Goal: Task Accomplishment & Management: Use online tool/utility

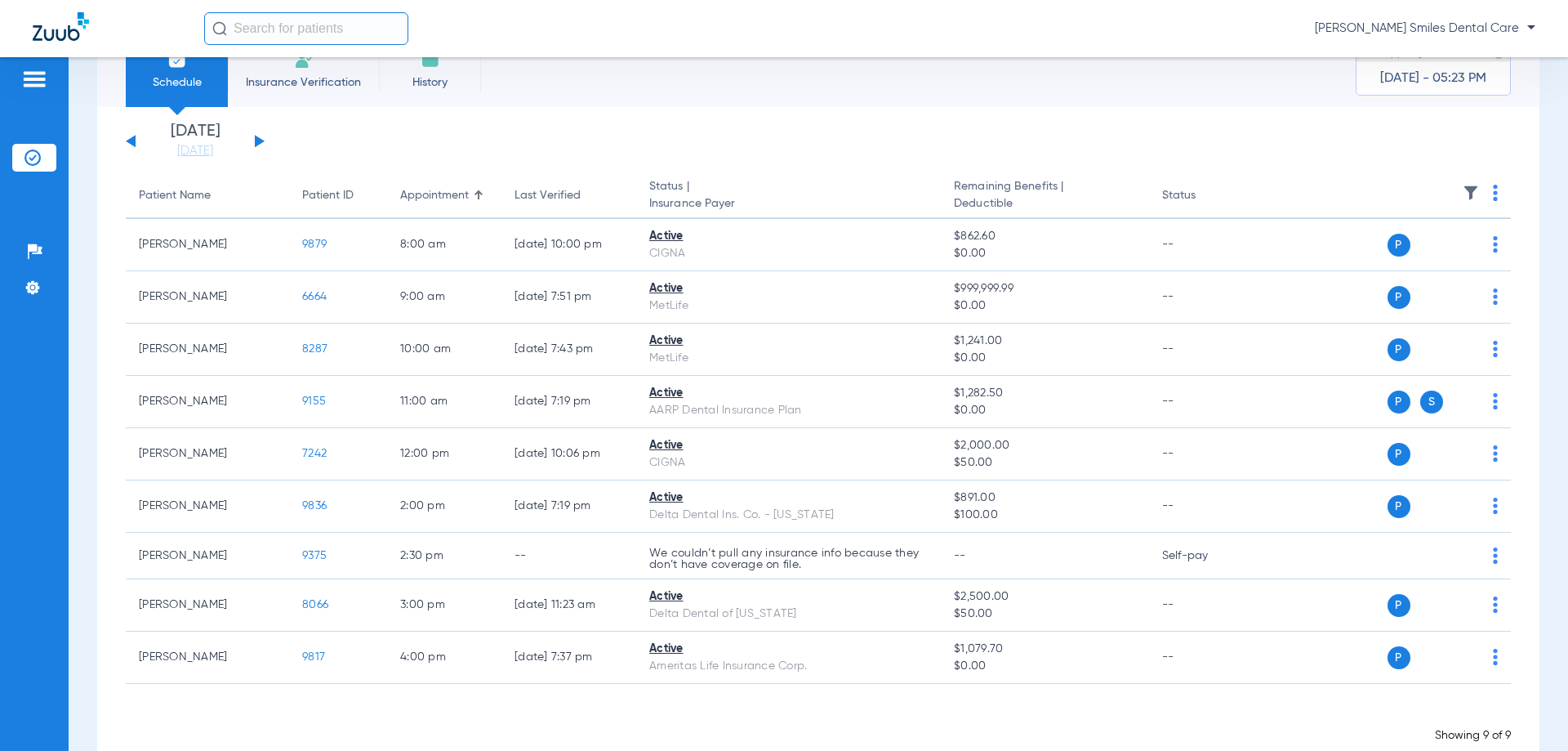
scroll to position [90, 0]
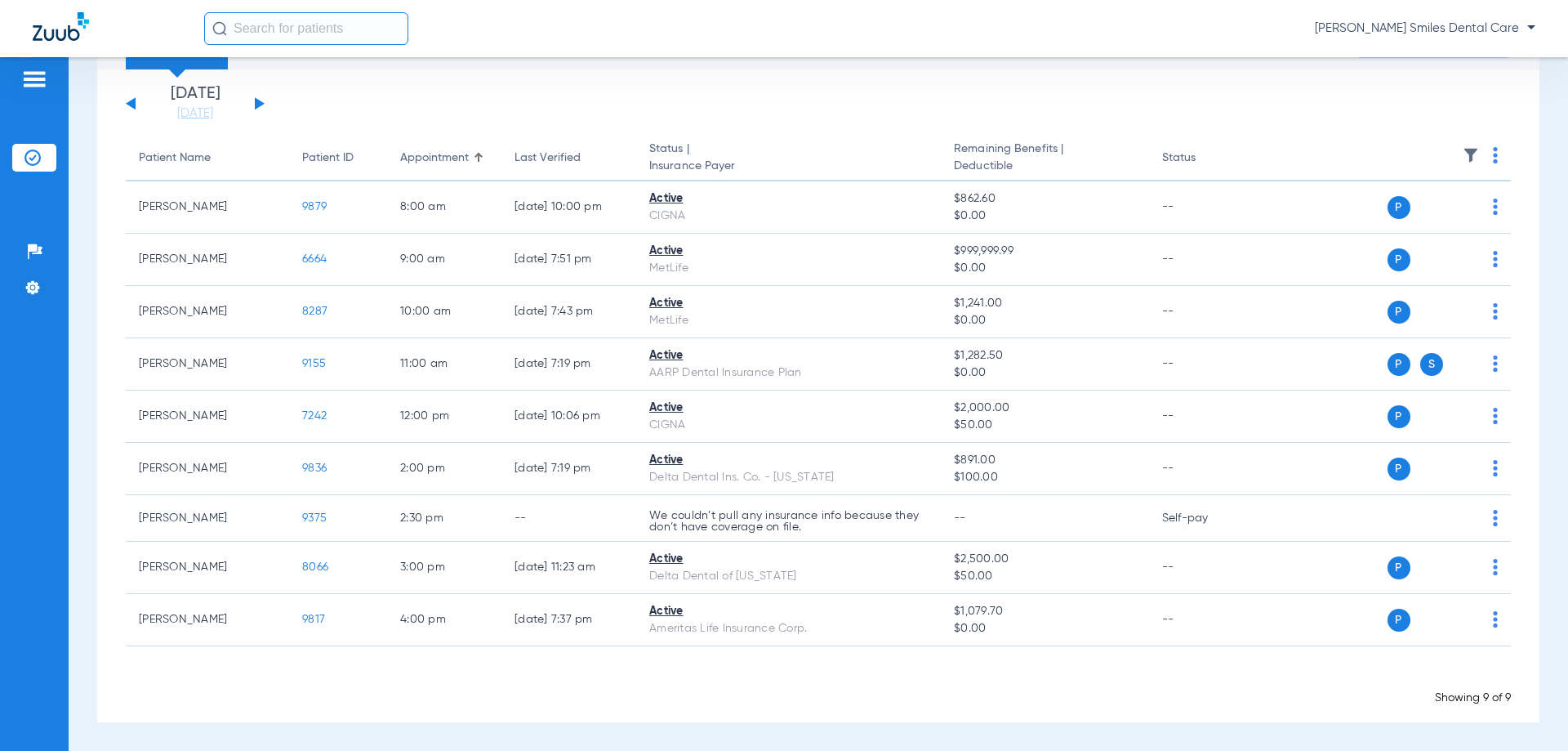
click at [645, 26] on div "[PERSON_NAME] Smiles Dental Care" at bounding box center [870, 28] width 1331 height 33
click at [260, 102] on button at bounding box center [259, 103] width 10 height 12
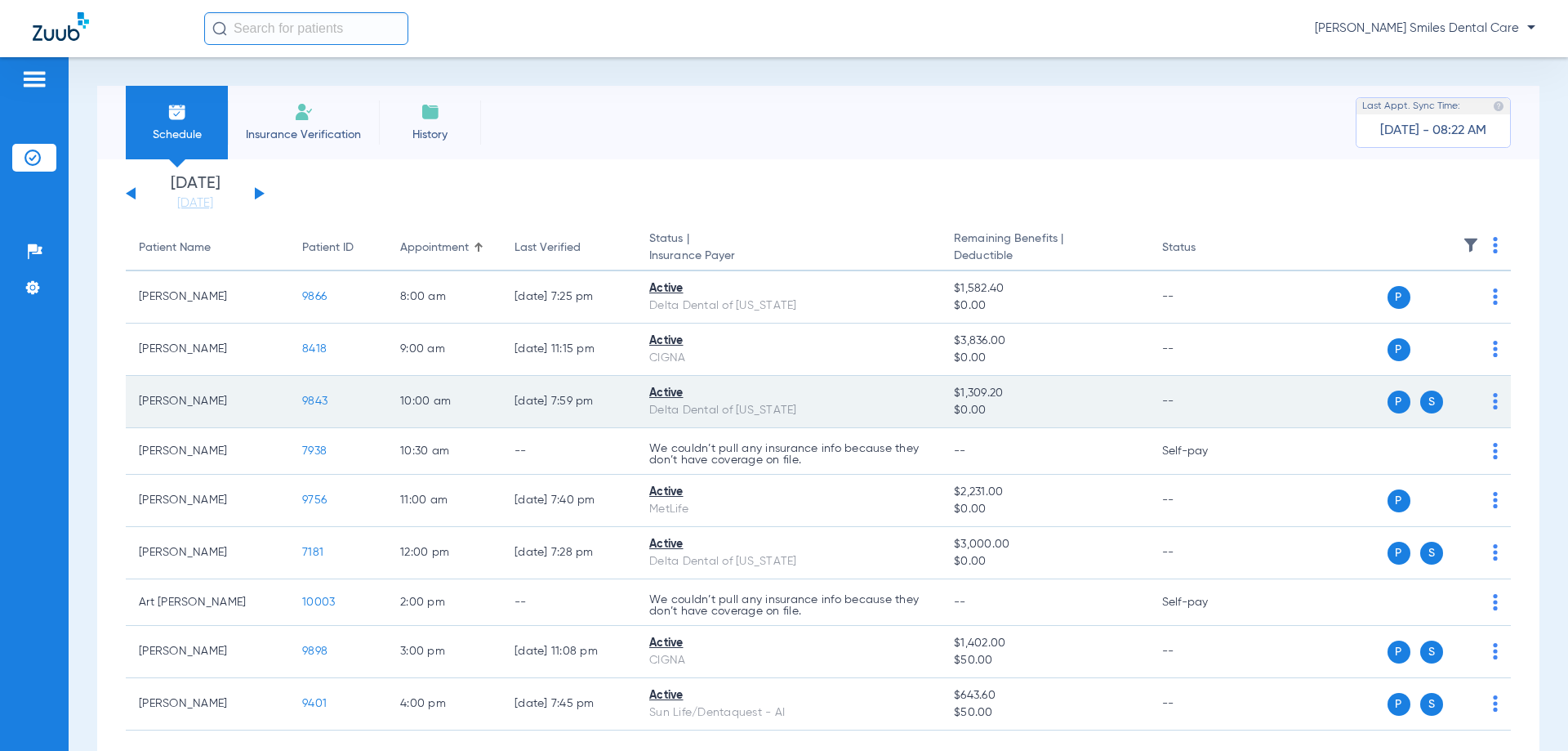
click at [320, 401] on span "9843" at bounding box center [314, 401] width 26 height 11
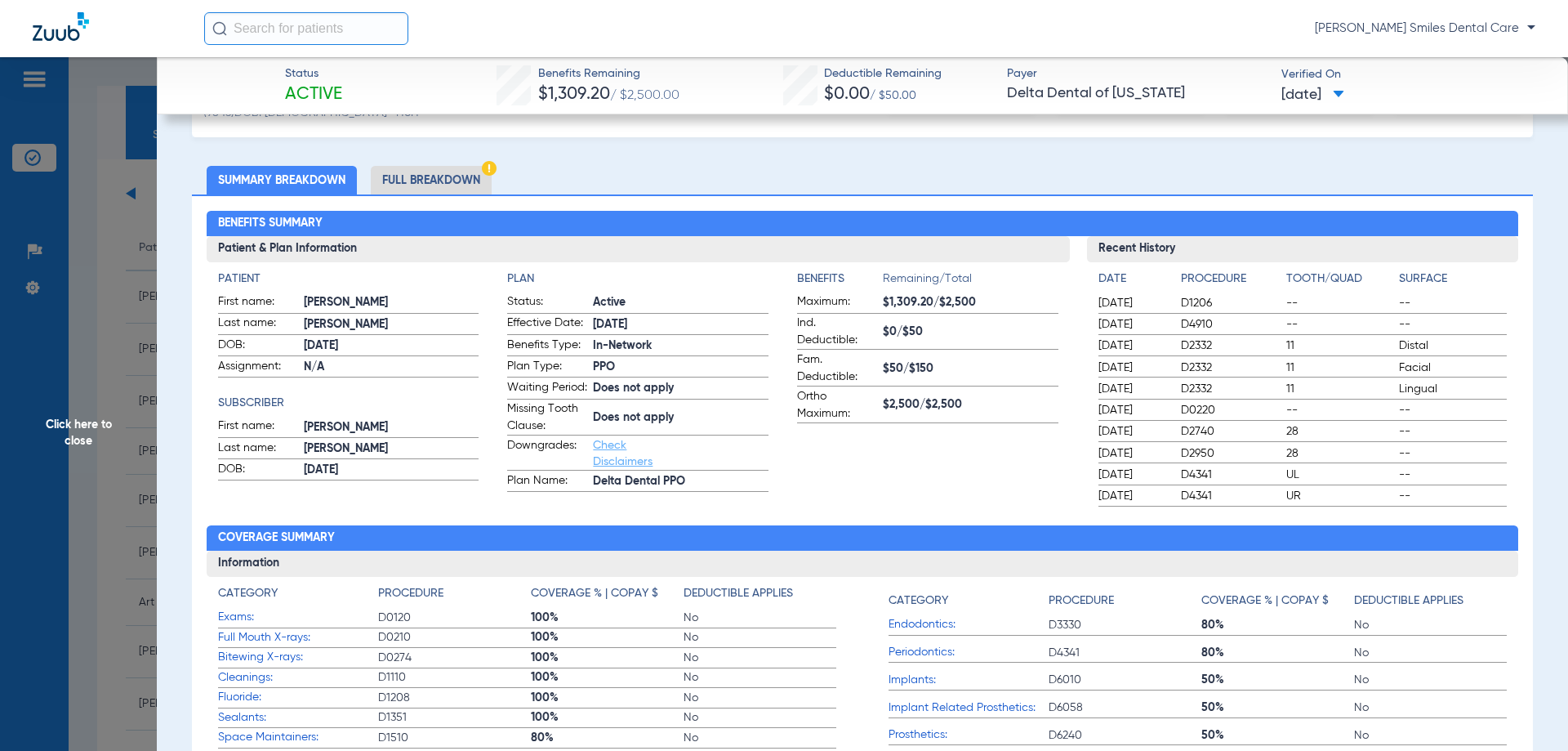
scroll to position [164, 0]
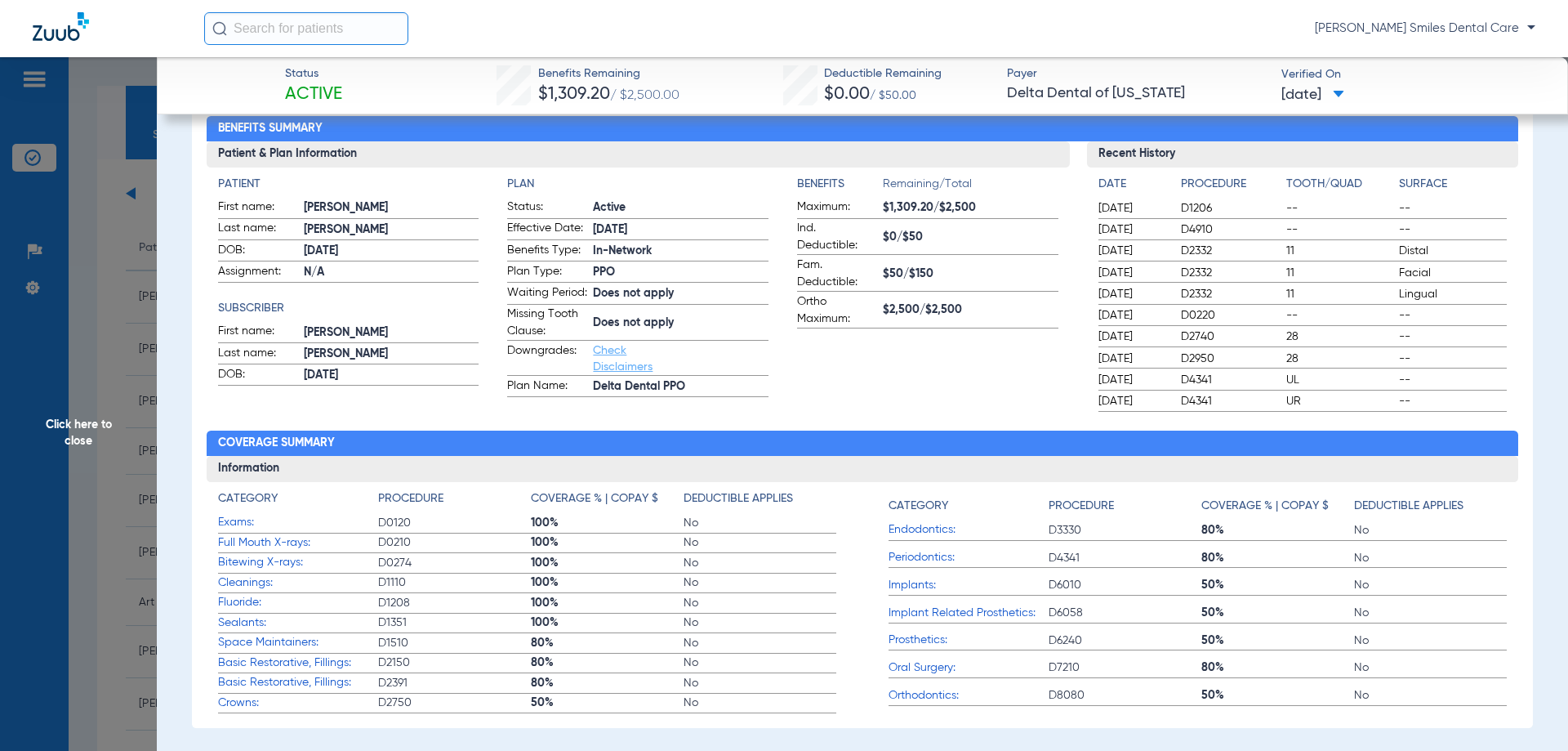
click at [476, 453] on h2 "Coverage Summary" at bounding box center [863, 444] width 1313 height 26
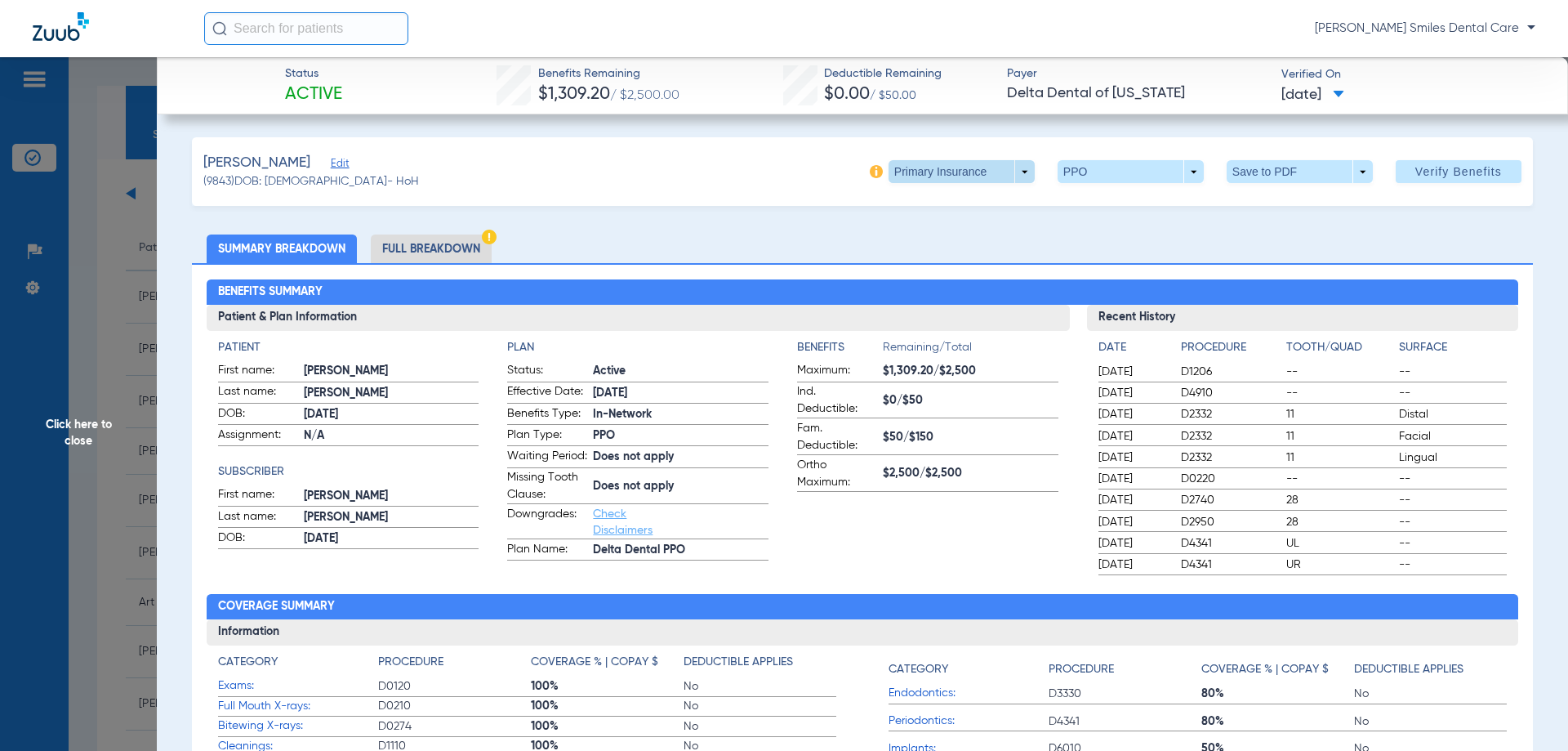
click at [962, 165] on span at bounding box center [961, 172] width 40 height 40
click at [932, 232] on span "Secondary Insurance" at bounding box center [944, 237] width 107 height 11
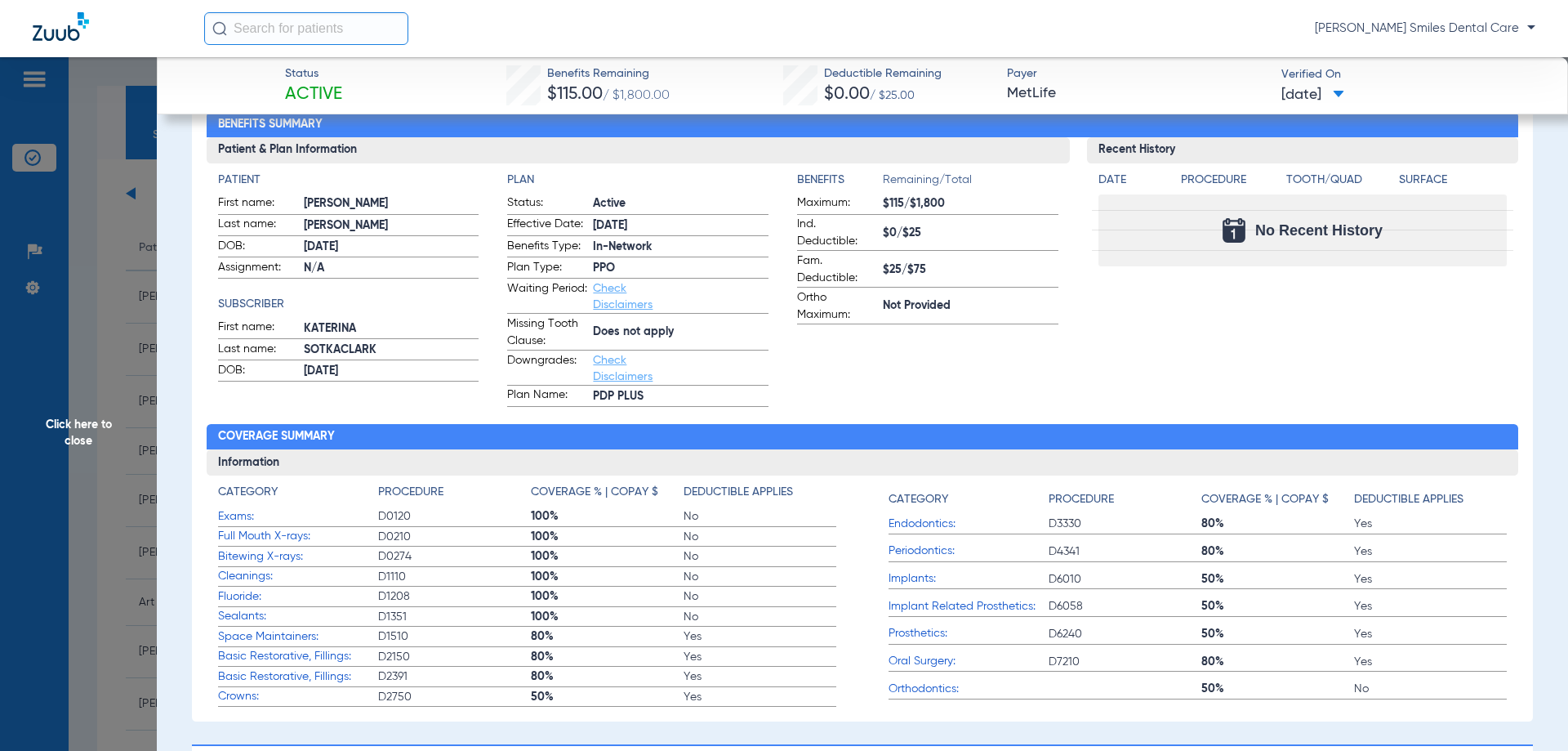
scroll to position [164, 0]
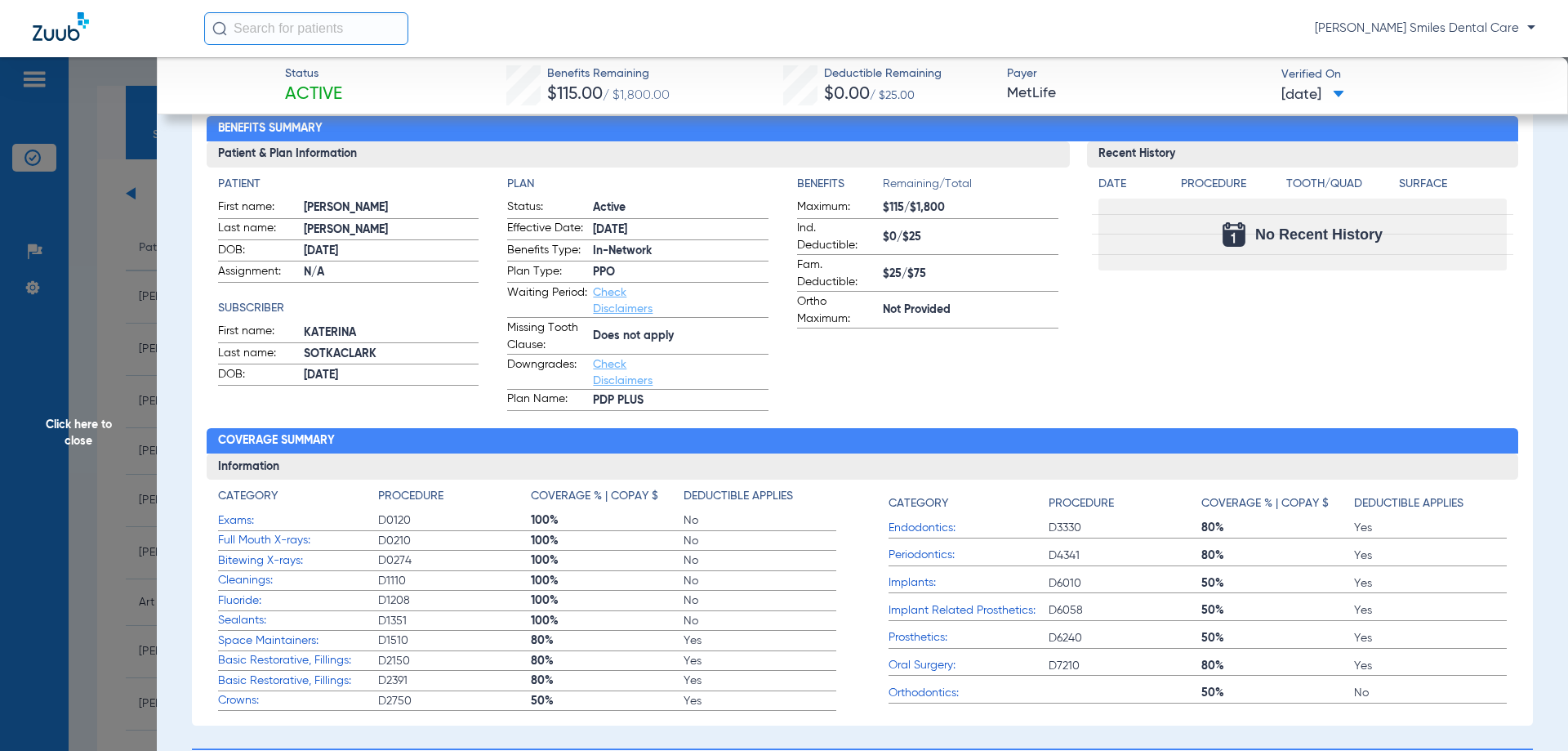
click at [610, 299] on span "Check Disclaimers" at bounding box center [633, 300] width 80 height 33
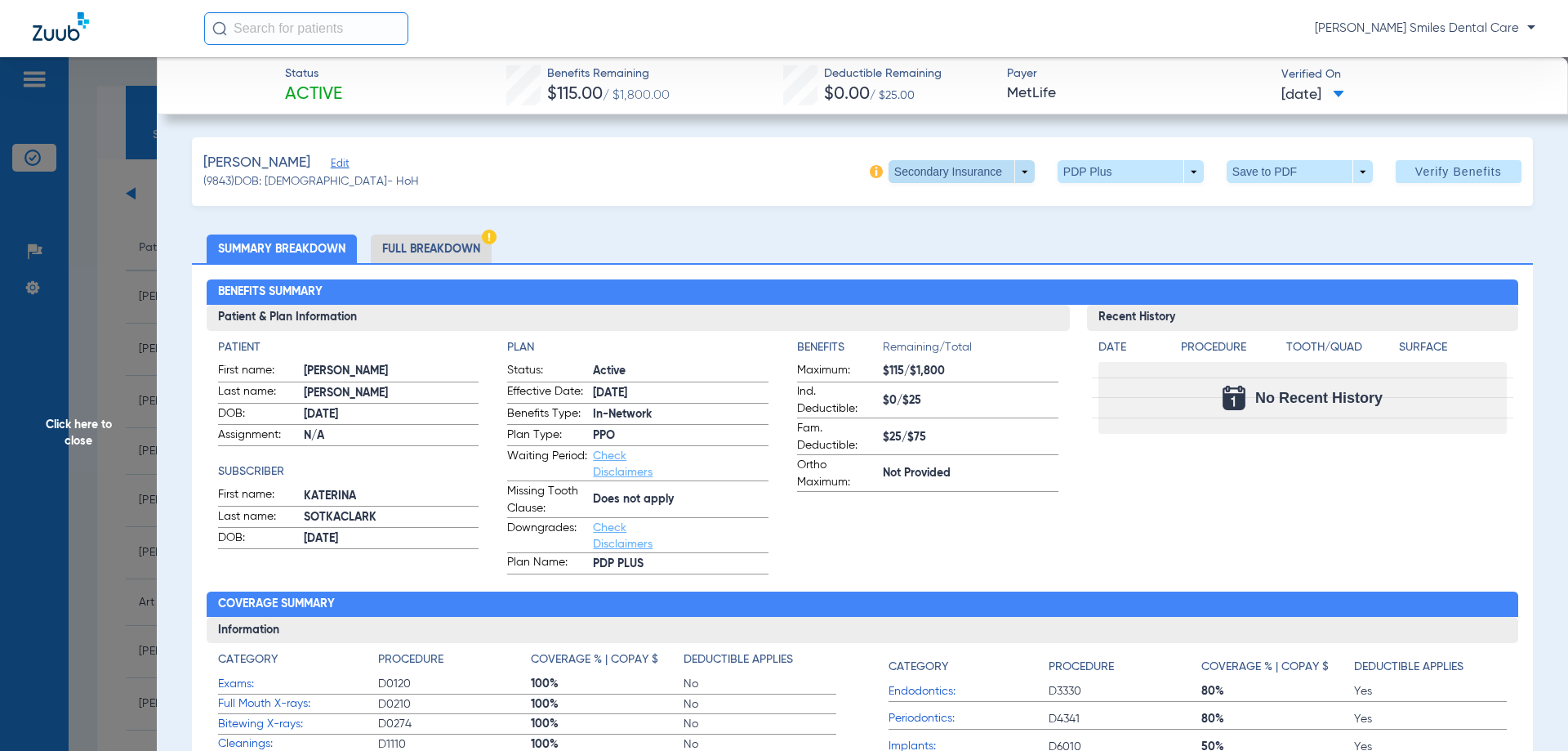
click at [945, 165] on span at bounding box center [961, 172] width 40 height 40
drag, startPoint x: 927, startPoint y: 239, endPoint x: 922, endPoint y: 215, distance: 24.5
click at [922, 215] on div "Primary Insurance Secondary Insurance" at bounding box center [944, 220] width 134 height 65
click at [913, 172] on span at bounding box center [961, 172] width 146 height 23
click at [899, 207] on span "Primary Insurance" at bounding box center [944, 203] width 107 height 11
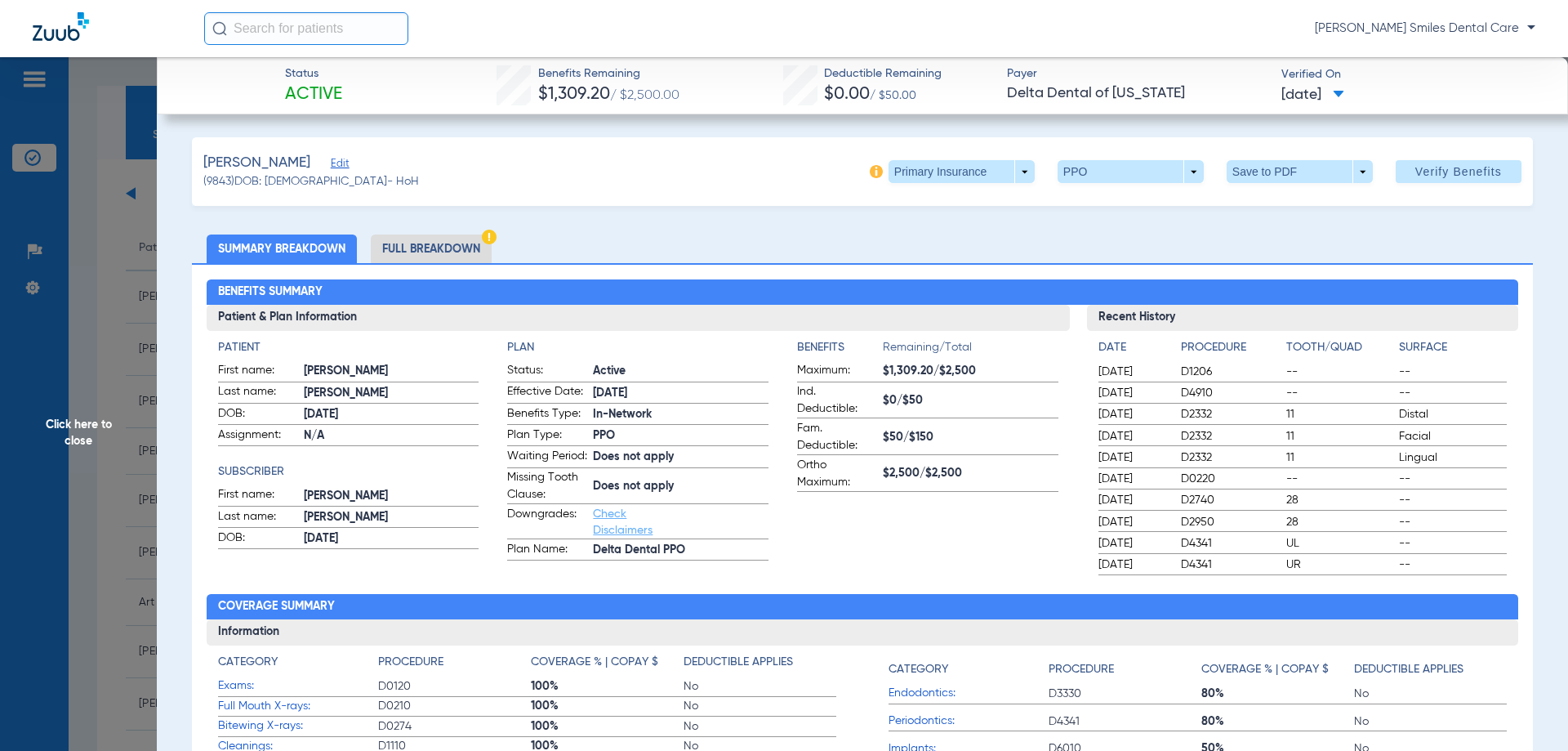
click at [99, 446] on span "Click here to close" at bounding box center [78, 432] width 157 height 751
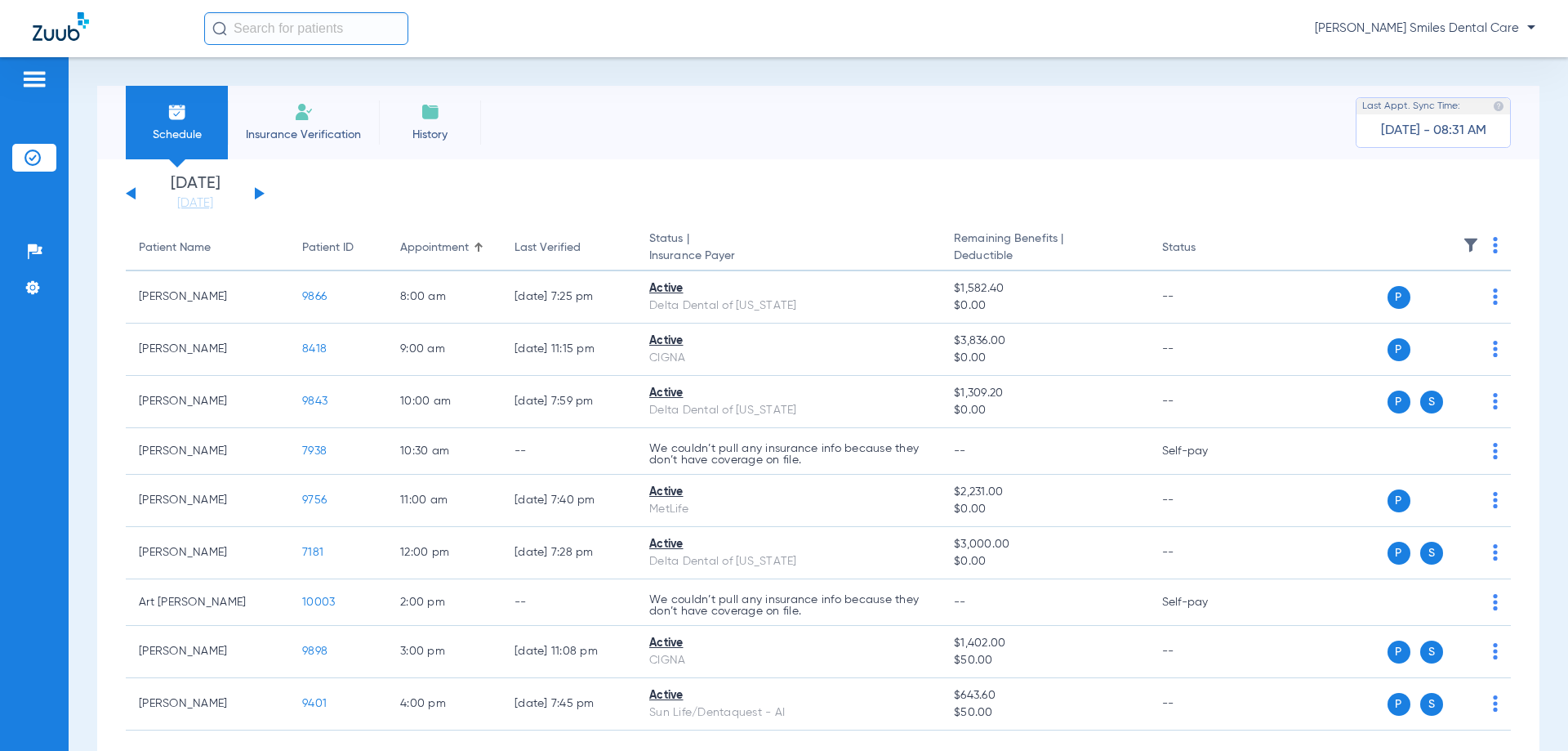
click at [258, 195] on button at bounding box center [259, 193] width 10 height 12
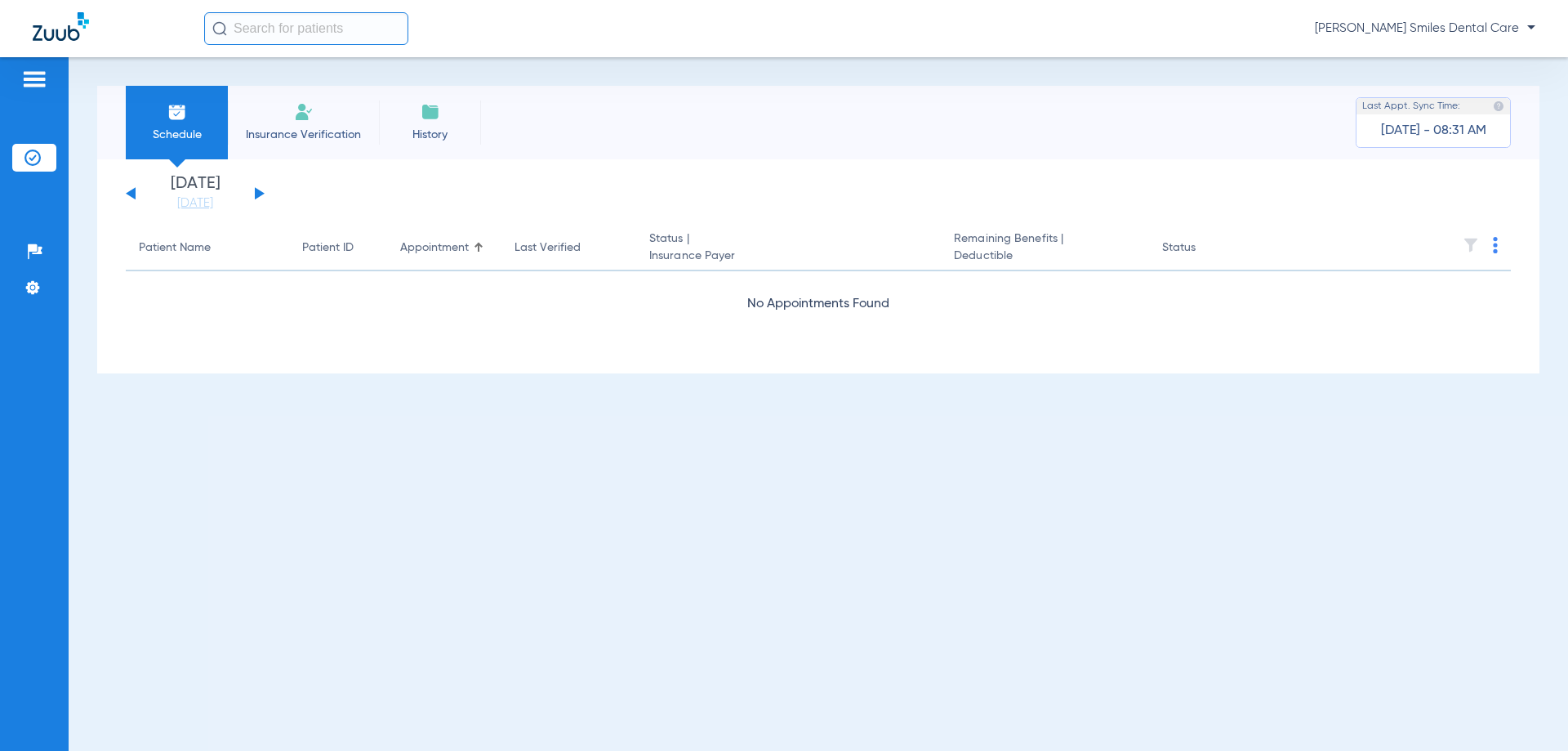
click at [258, 195] on button at bounding box center [259, 193] width 10 height 12
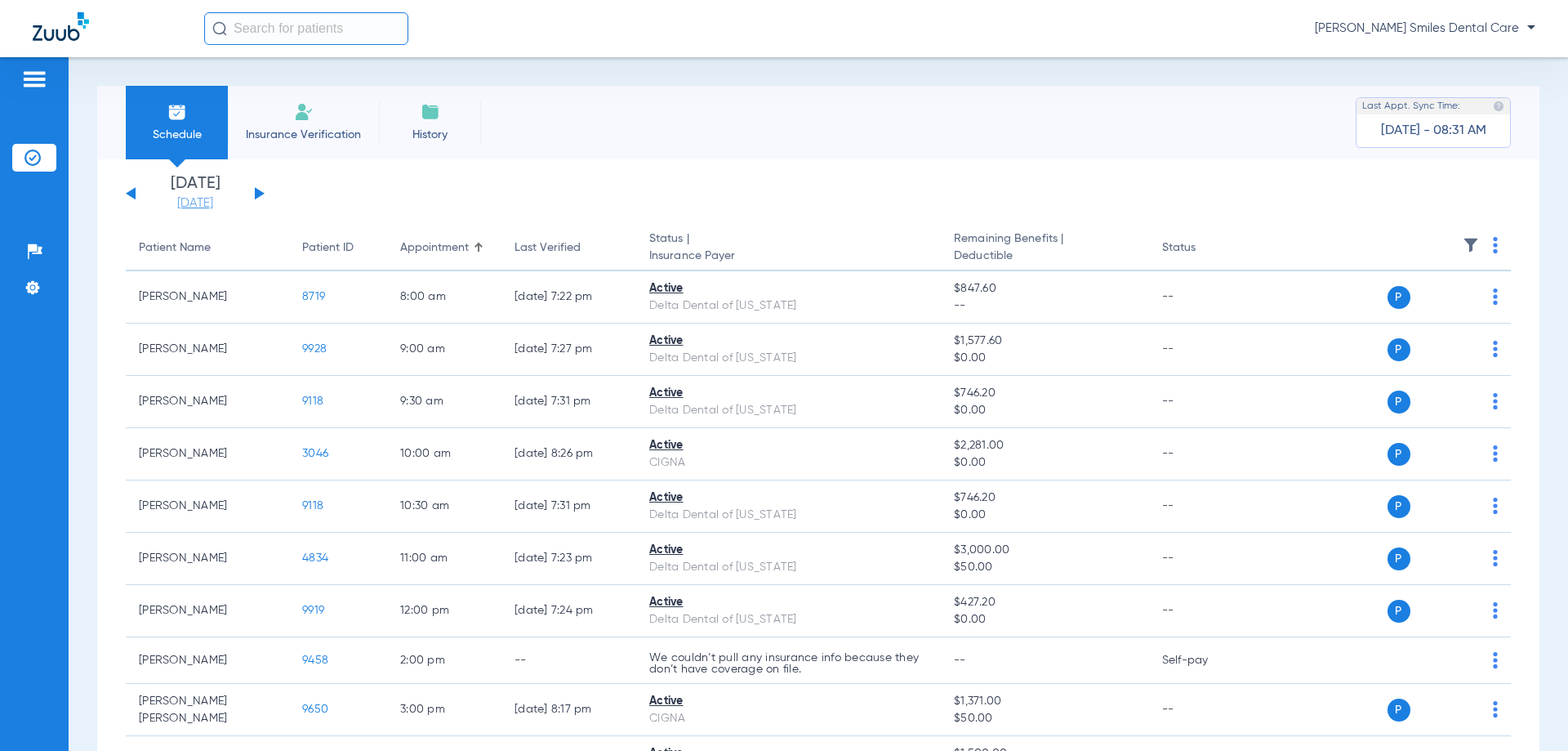
click at [203, 208] on link "[DATE]" at bounding box center [195, 203] width 98 height 17
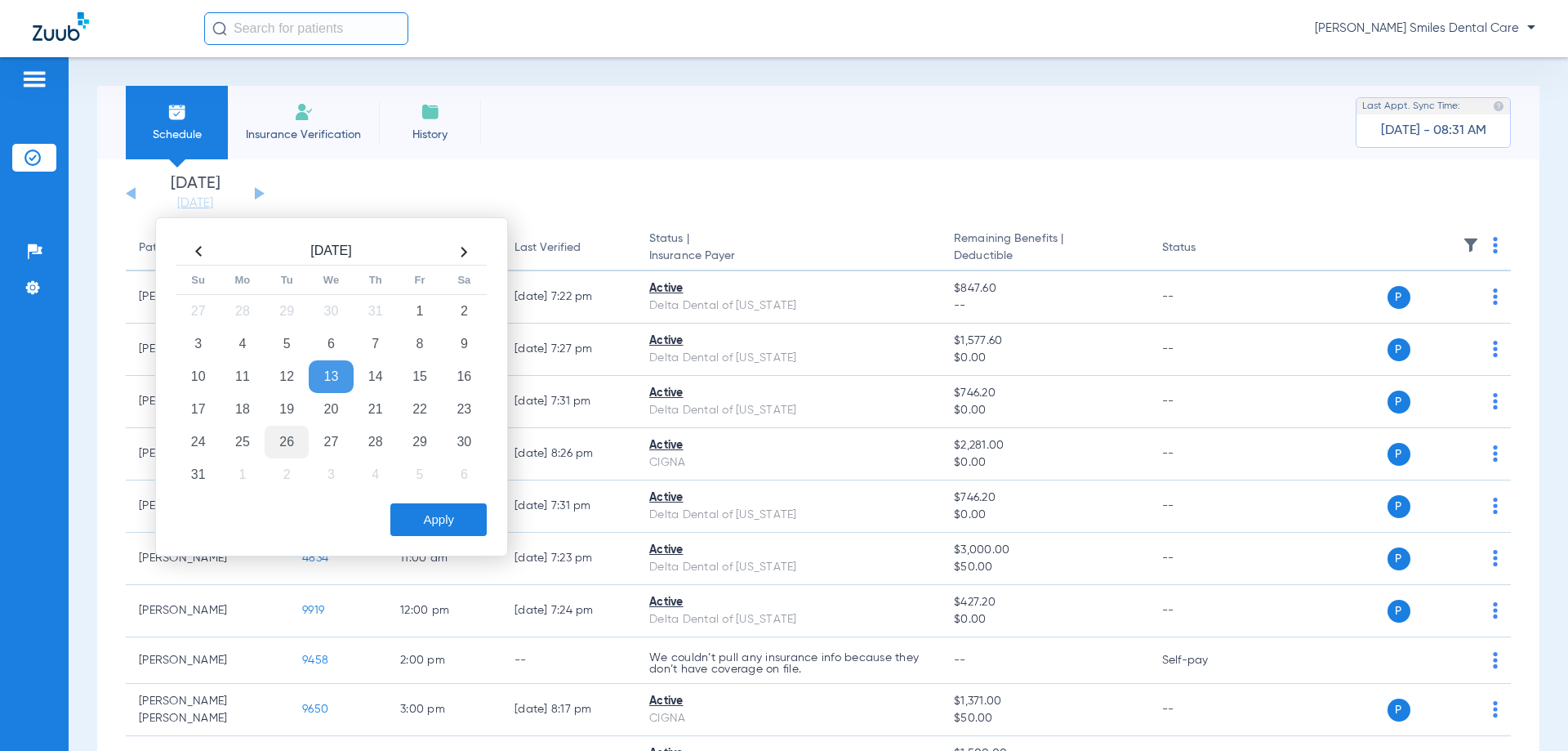
click at [291, 437] on td "26" at bounding box center [287, 441] width 44 height 33
click at [449, 517] on button "Apply" at bounding box center [438, 519] width 96 height 33
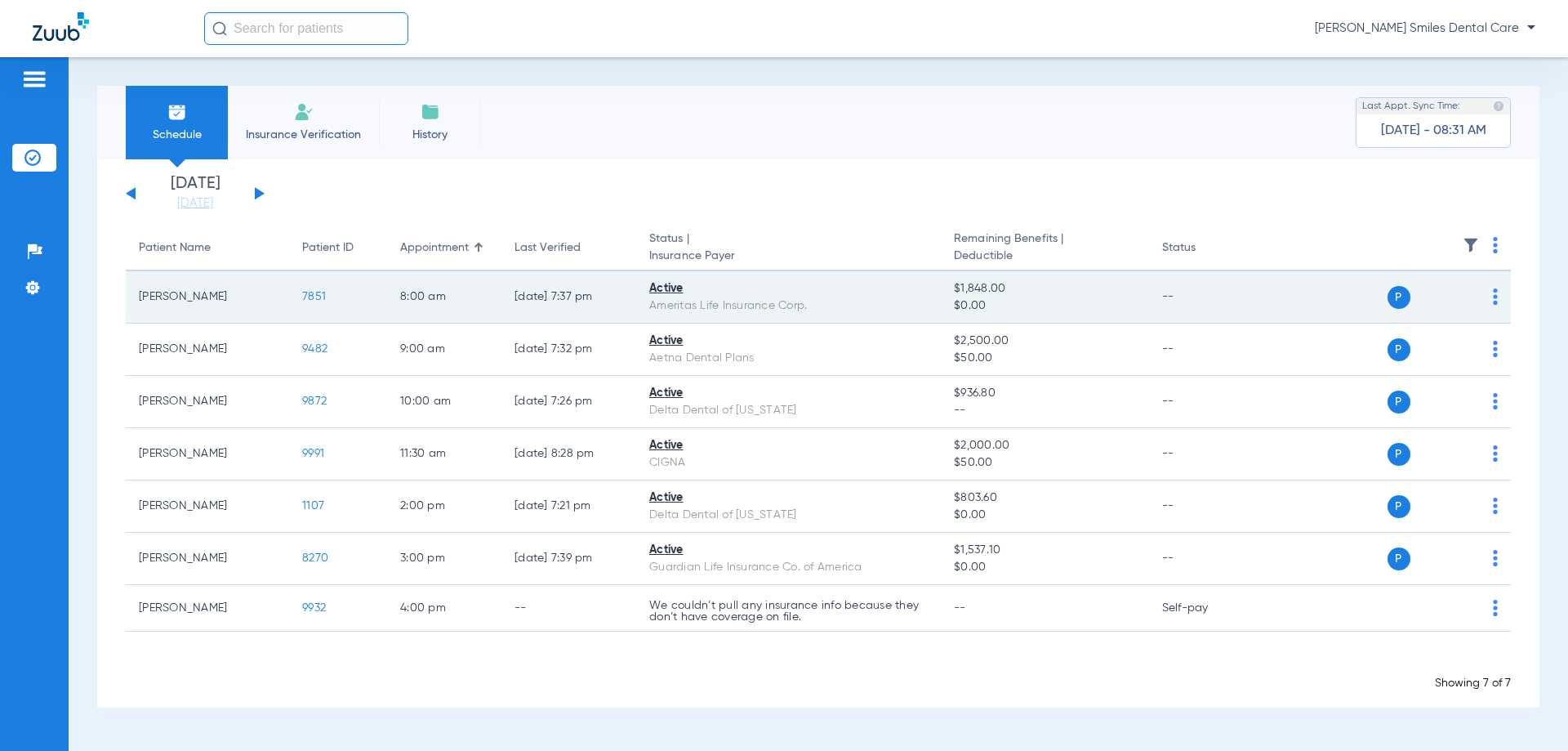
click at [310, 289] on td "7851" at bounding box center [337, 297] width 98 height 52
click at [310, 294] on span "7851" at bounding box center [313, 296] width 24 height 11
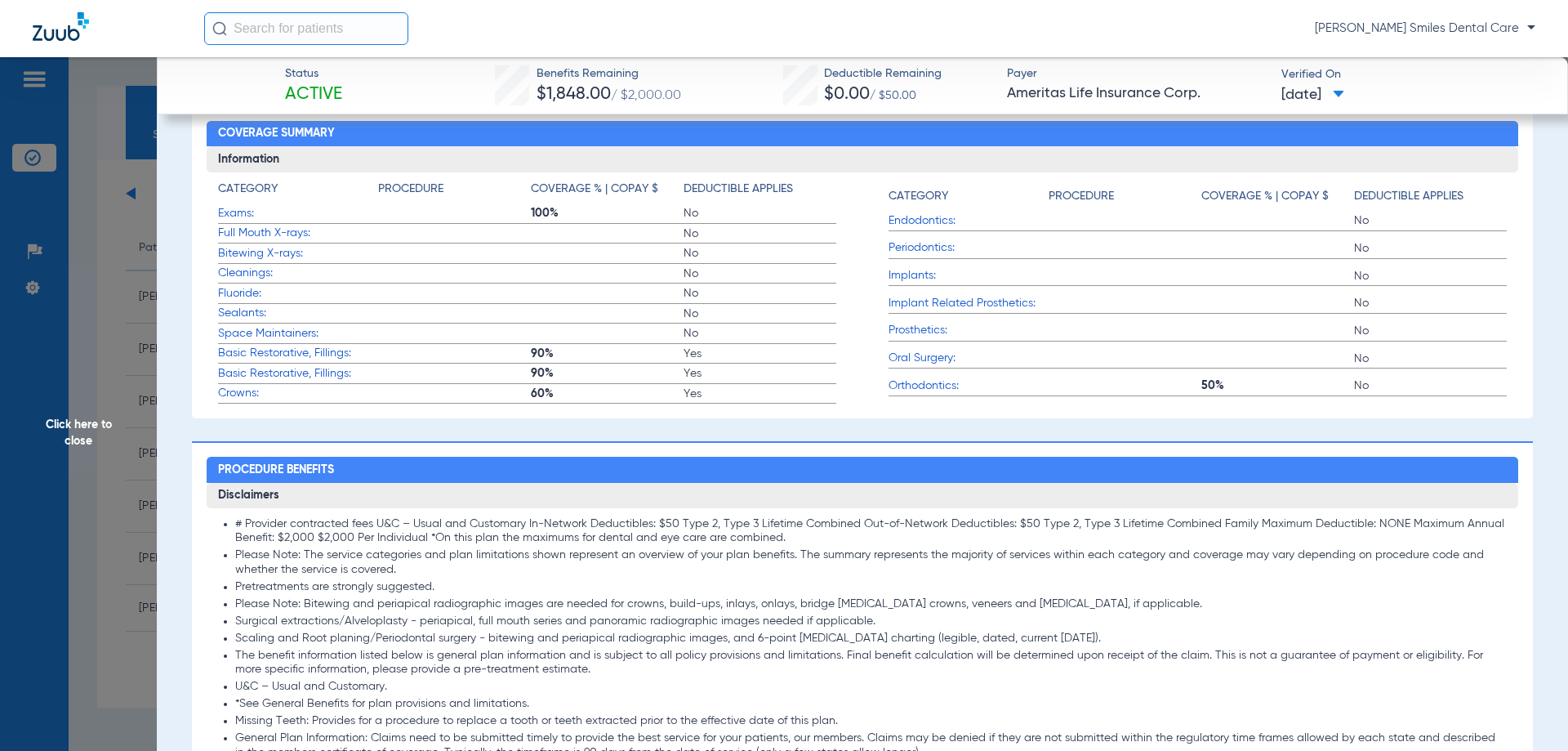
scroll to position [327, 0]
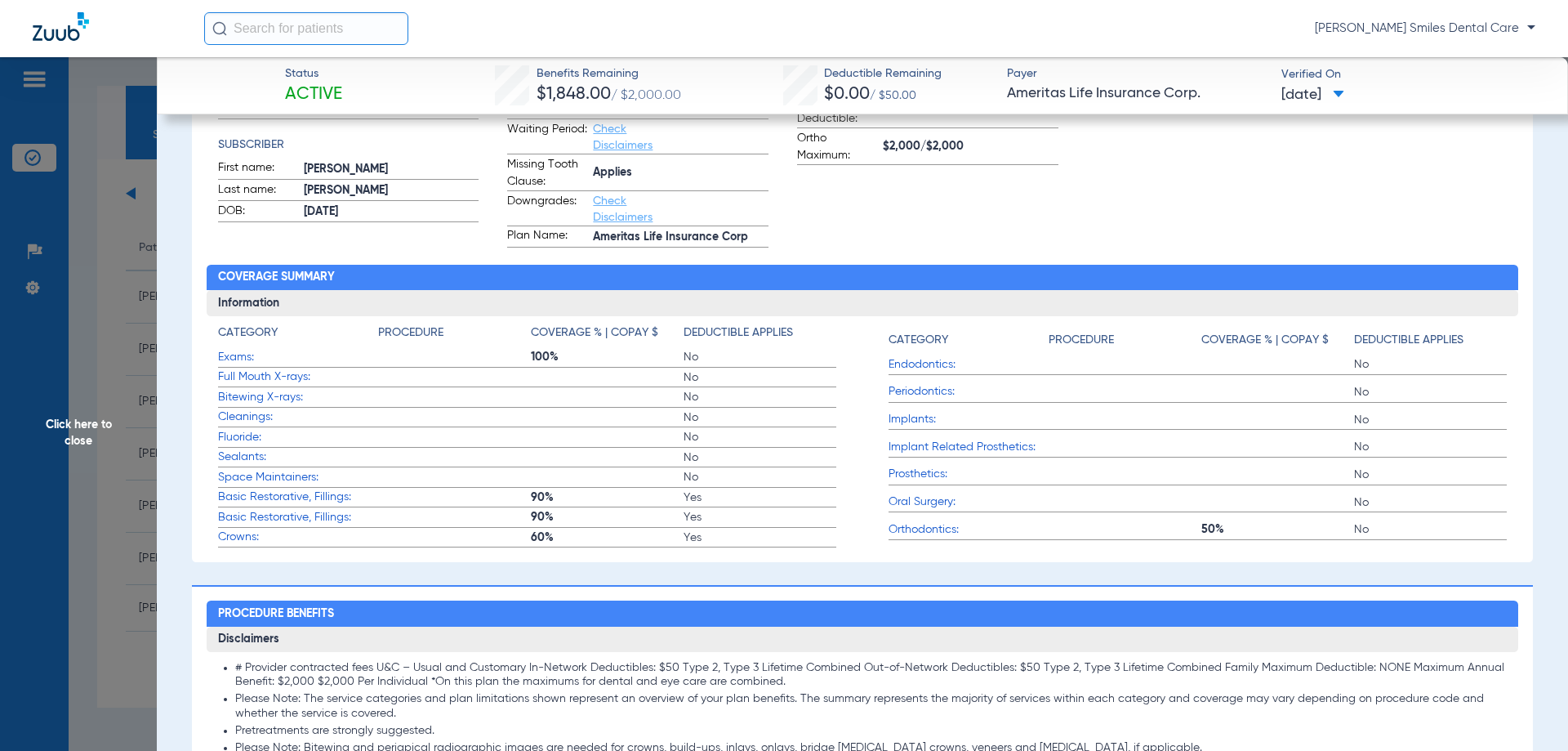
click at [75, 440] on span "Click here to close" at bounding box center [78, 432] width 157 height 751
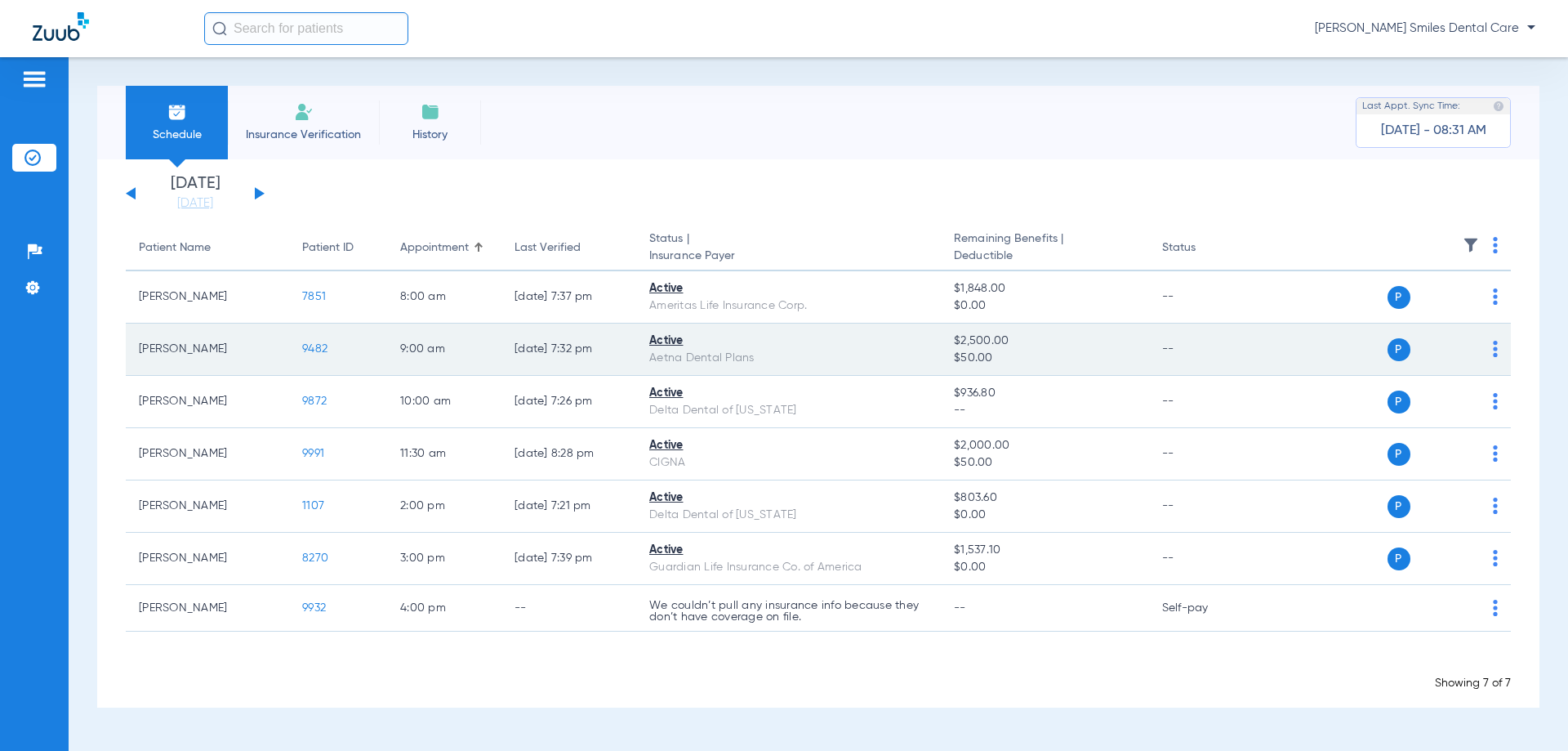
click at [322, 348] on span "9482" at bounding box center [314, 349] width 26 height 11
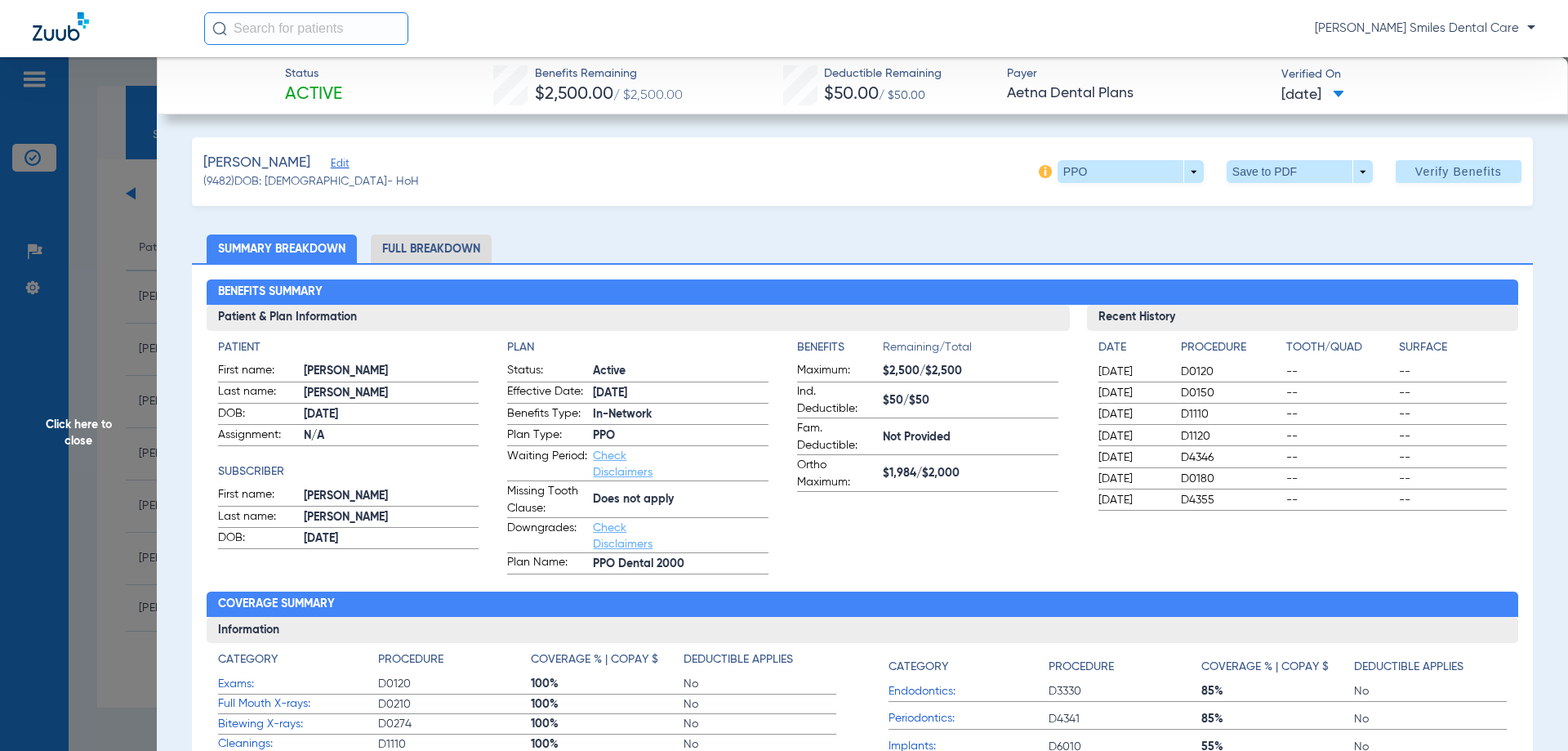
click at [431, 251] on li "Full Breakdown" at bounding box center [431, 248] width 121 height 28
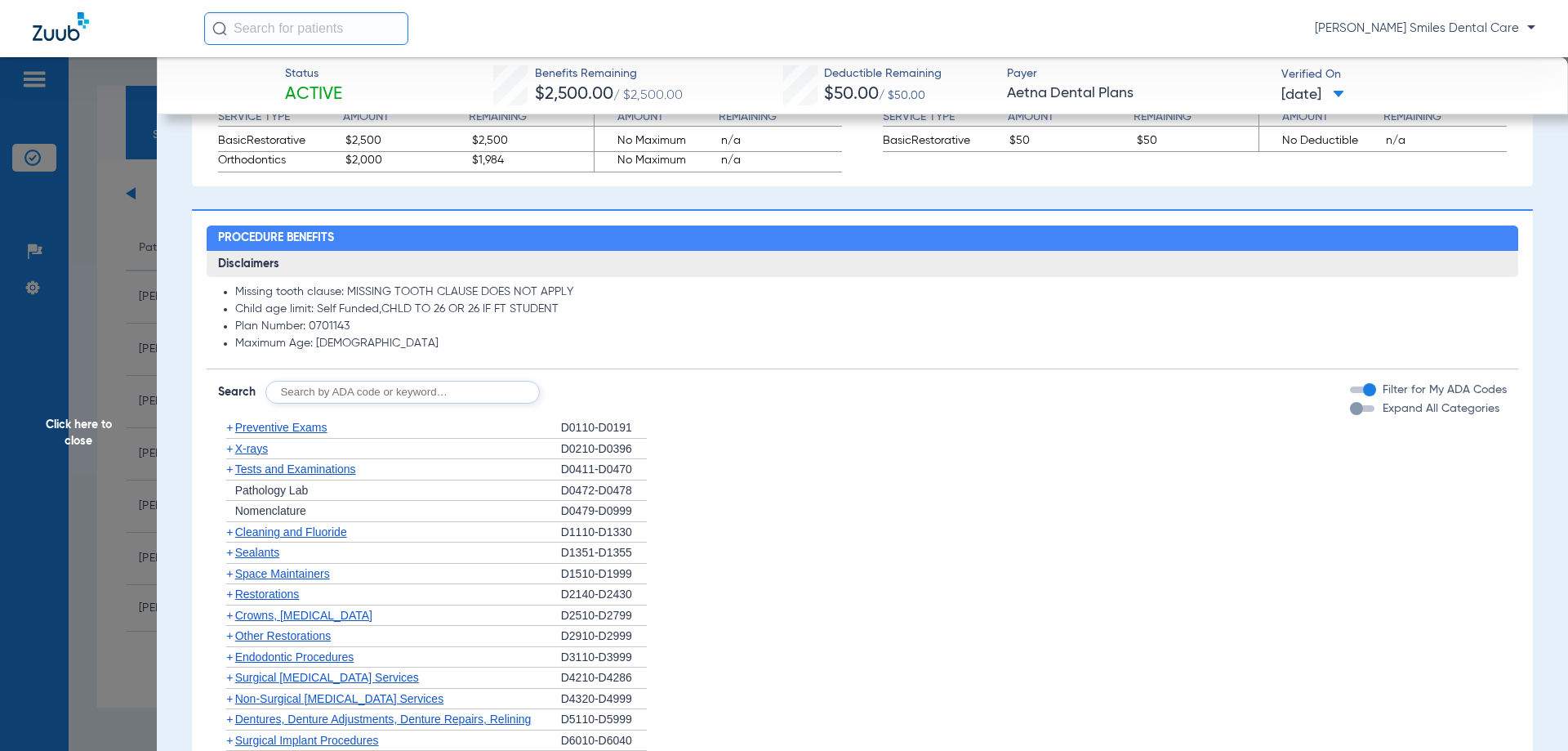
scroll to position [1062, 0]
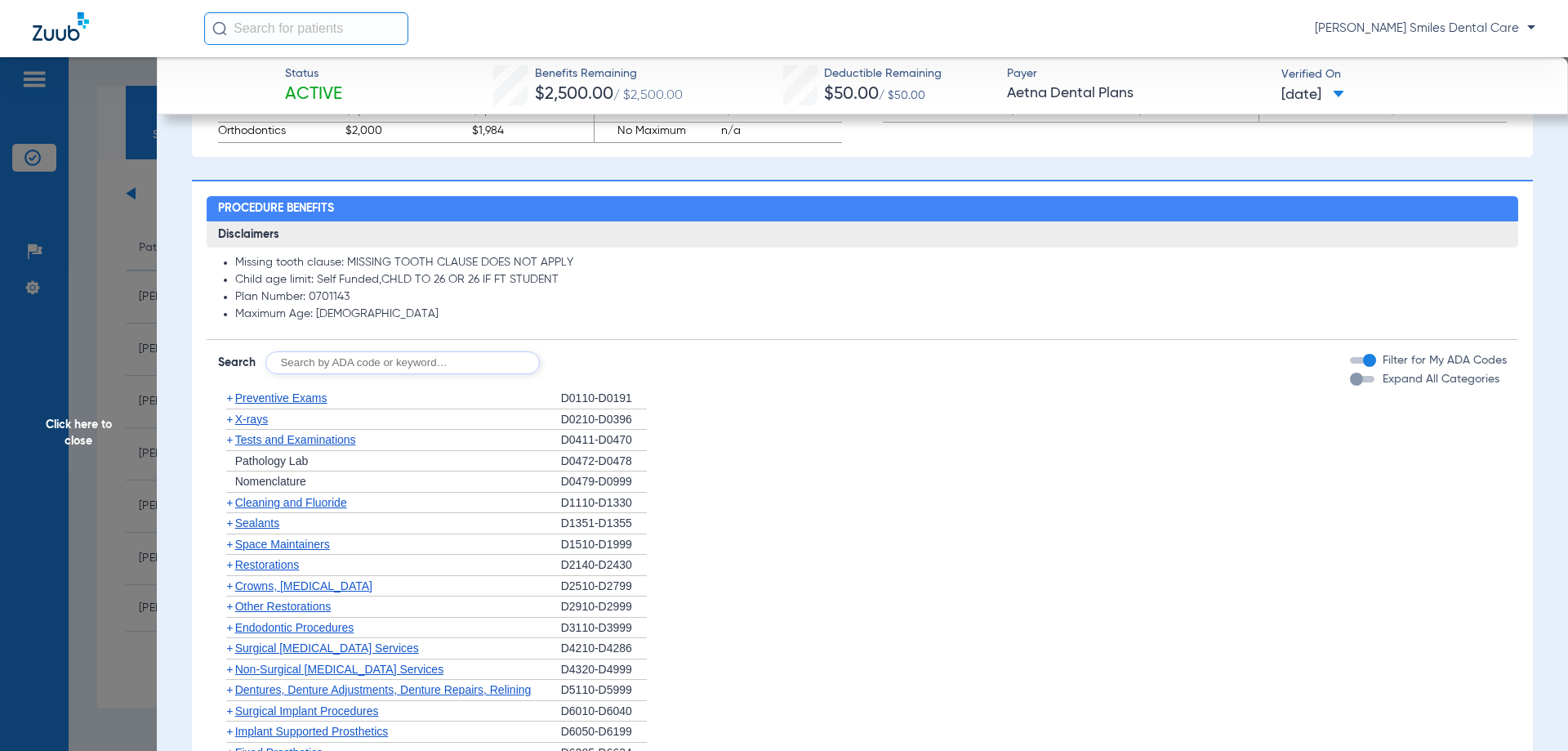
click at [327, 502] on span "Cleaning and Fluoride" at bounding box center [291, 502] width 112 height 13
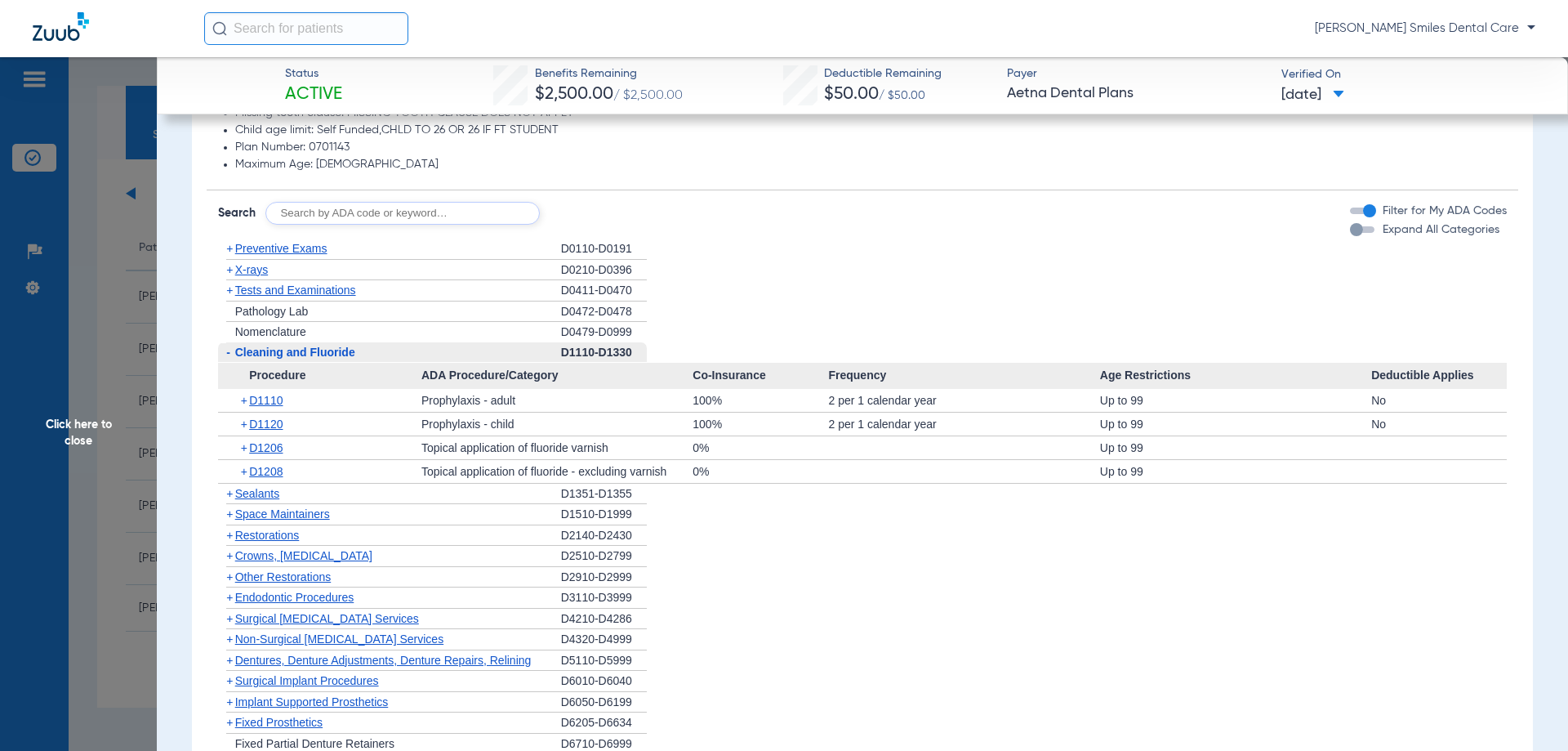
scroll to position [1226, 0]
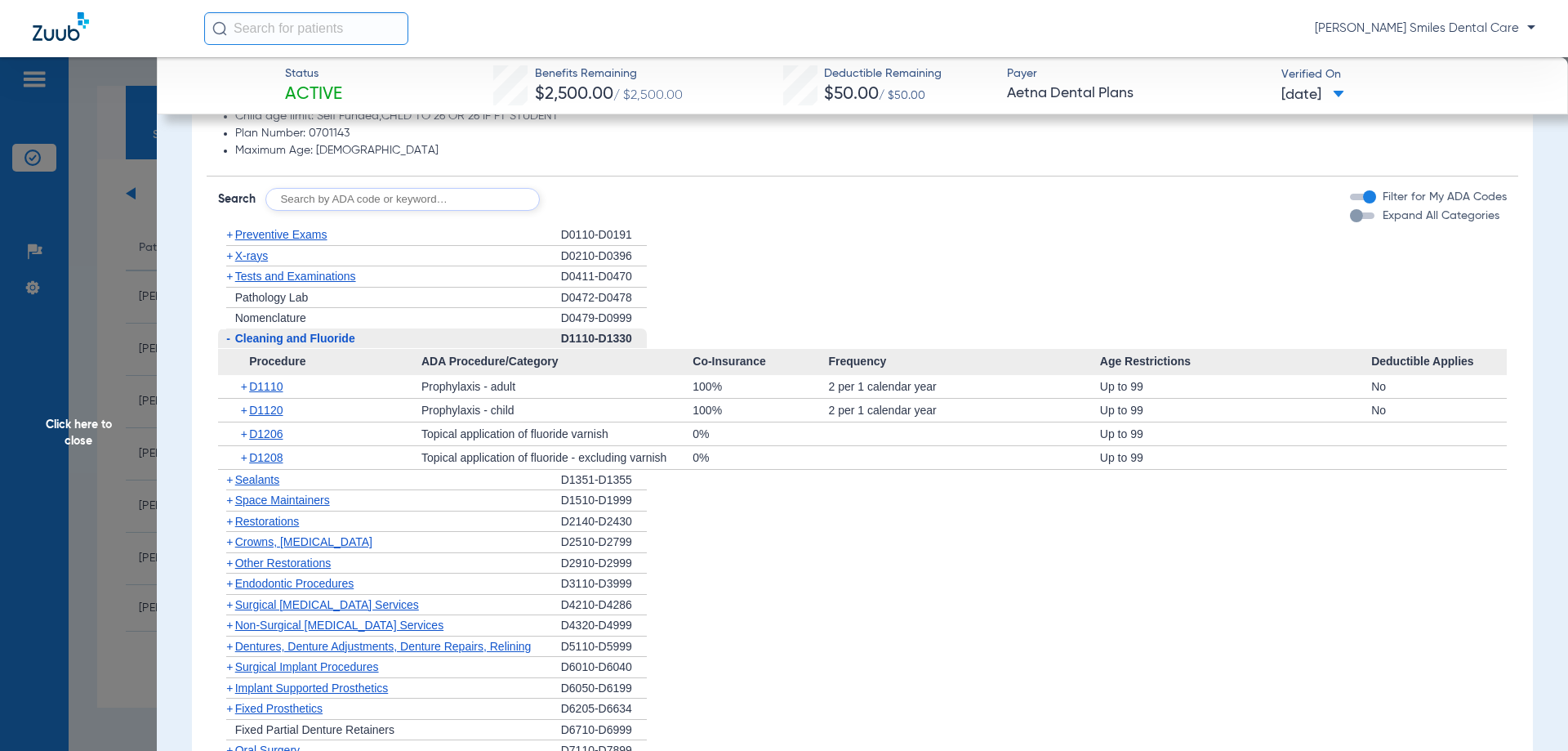
click at [261, 257] on span "X-rays" at bounding box center [251, 255] width 33 height 13
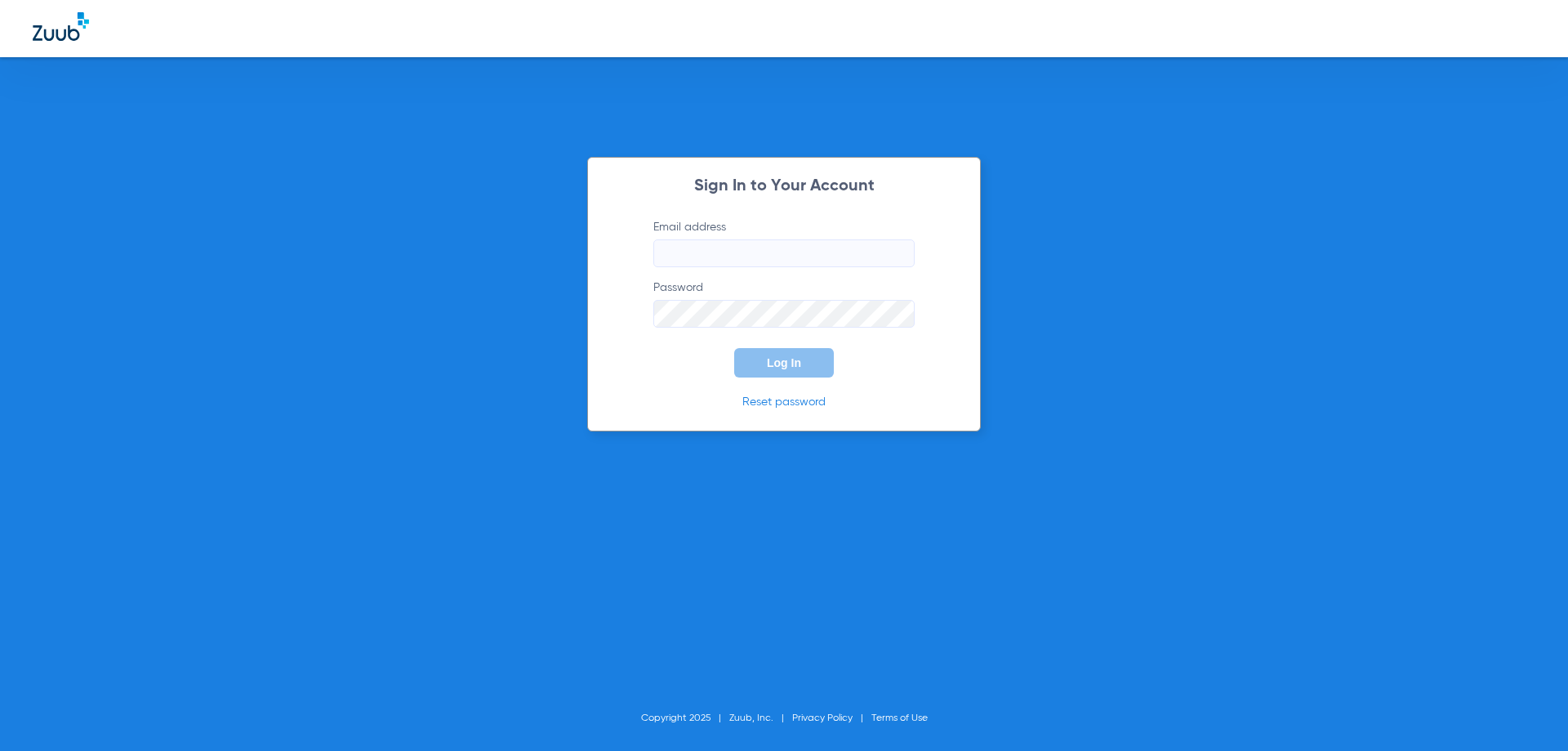
click at [727, 256] on input "Email address" at bounding box center [784, 254] width 261 height 28
type input "[EMAIL_ADDRESS][DOMAIN_NAME]"
click at [734, 348] on button "Log In" at bounding box center [784, 362] width 99 height 29
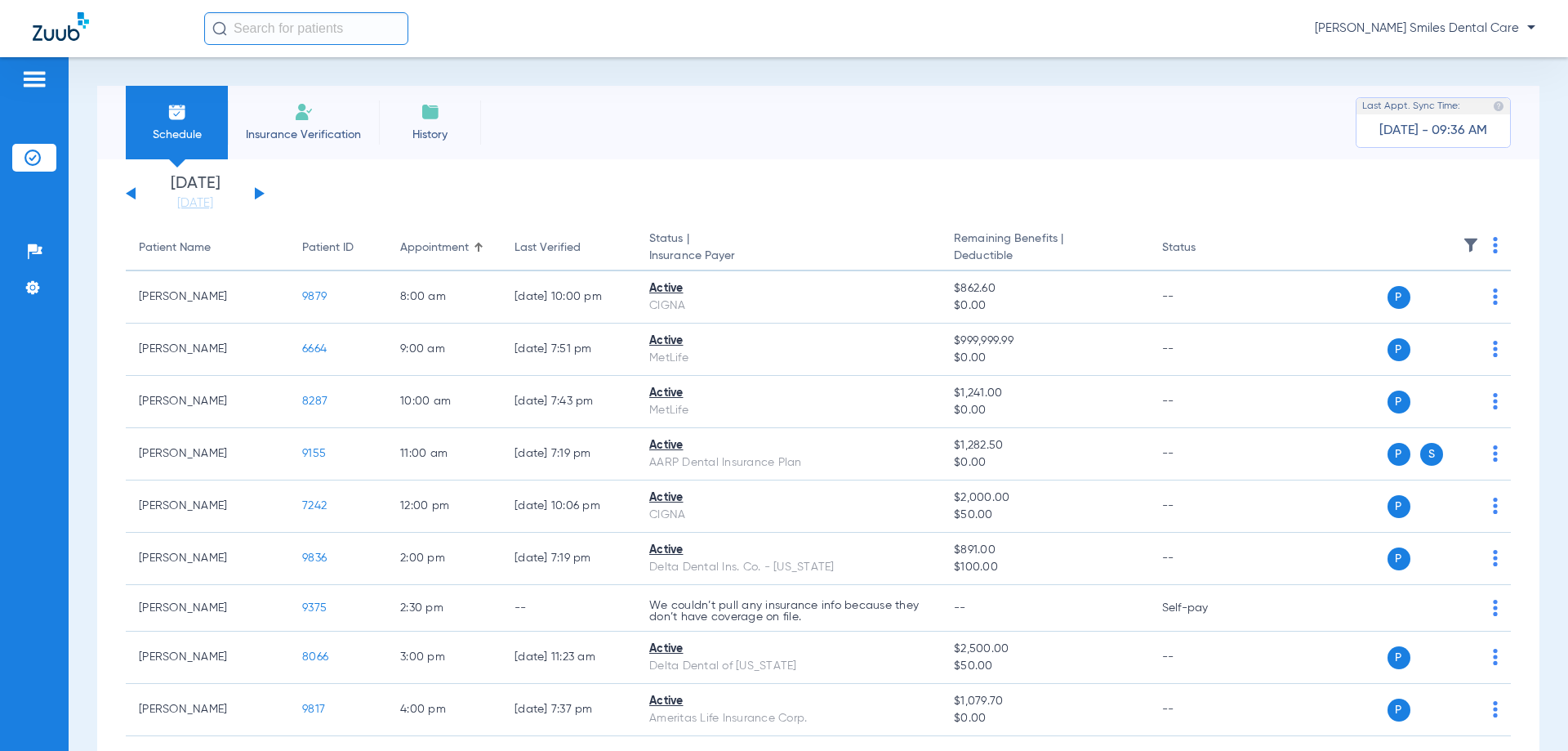
click at [605, 43] on div "[PERSON_NAME] Smiles Dental Care" at bounding box center [870, 28] width 1331 height 33
click at [256, 187] on div "[DATE] [DATE] [DATE] [DATE] [DATE] [DATE] [DATE] [DATE] [DATE] [DATE] [DATE] [D…" at bounding box center [195, 193] width 139 height 36
click at [256, 193] on button at bounding box center [259, 193] width 10 height 12
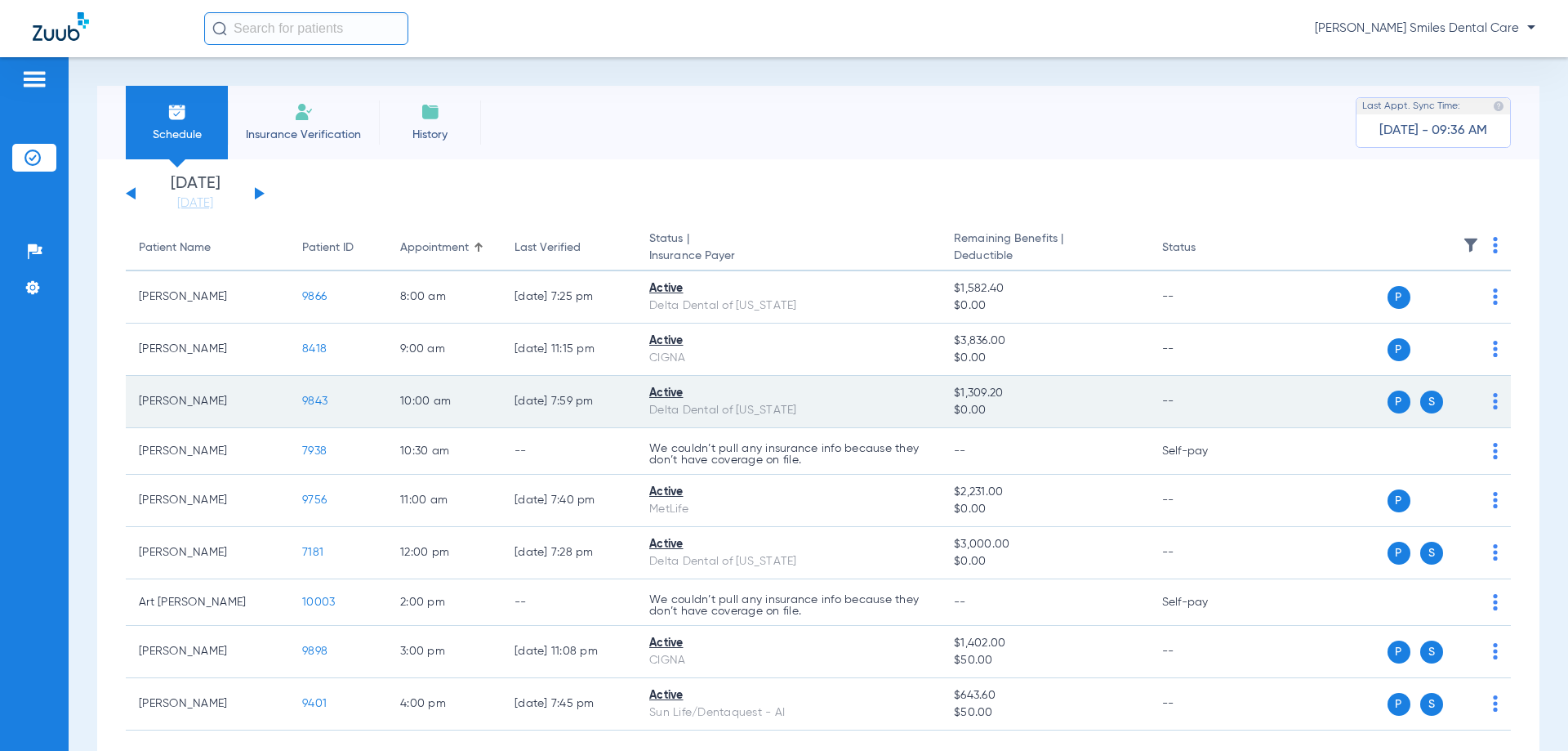
click at [323, 398] on span "9843" at bounding box center [314, 401] width 26 height 11
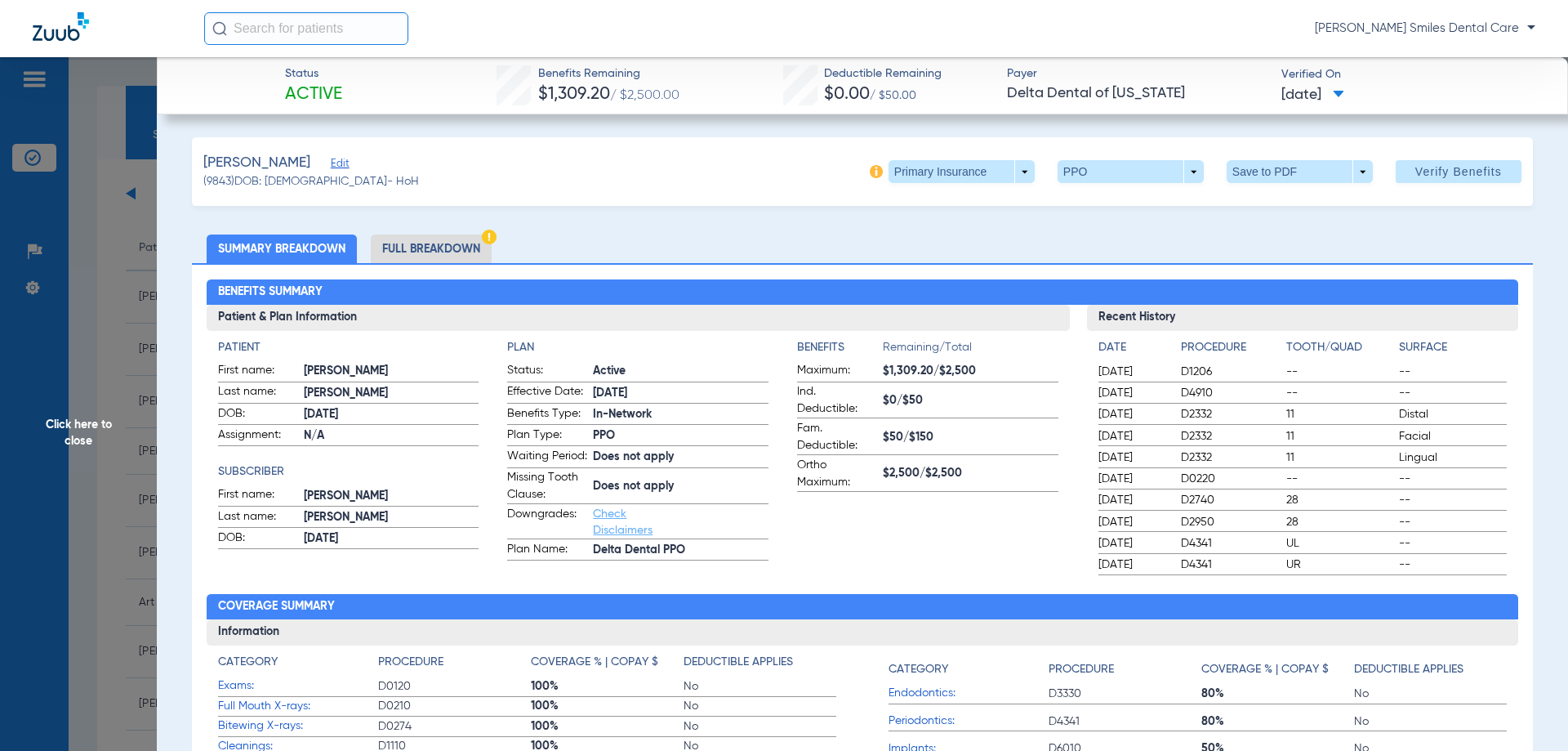
click at [437, 249] on li "Full Breakdown" at bounding box center [431, 248] width 121 height 28
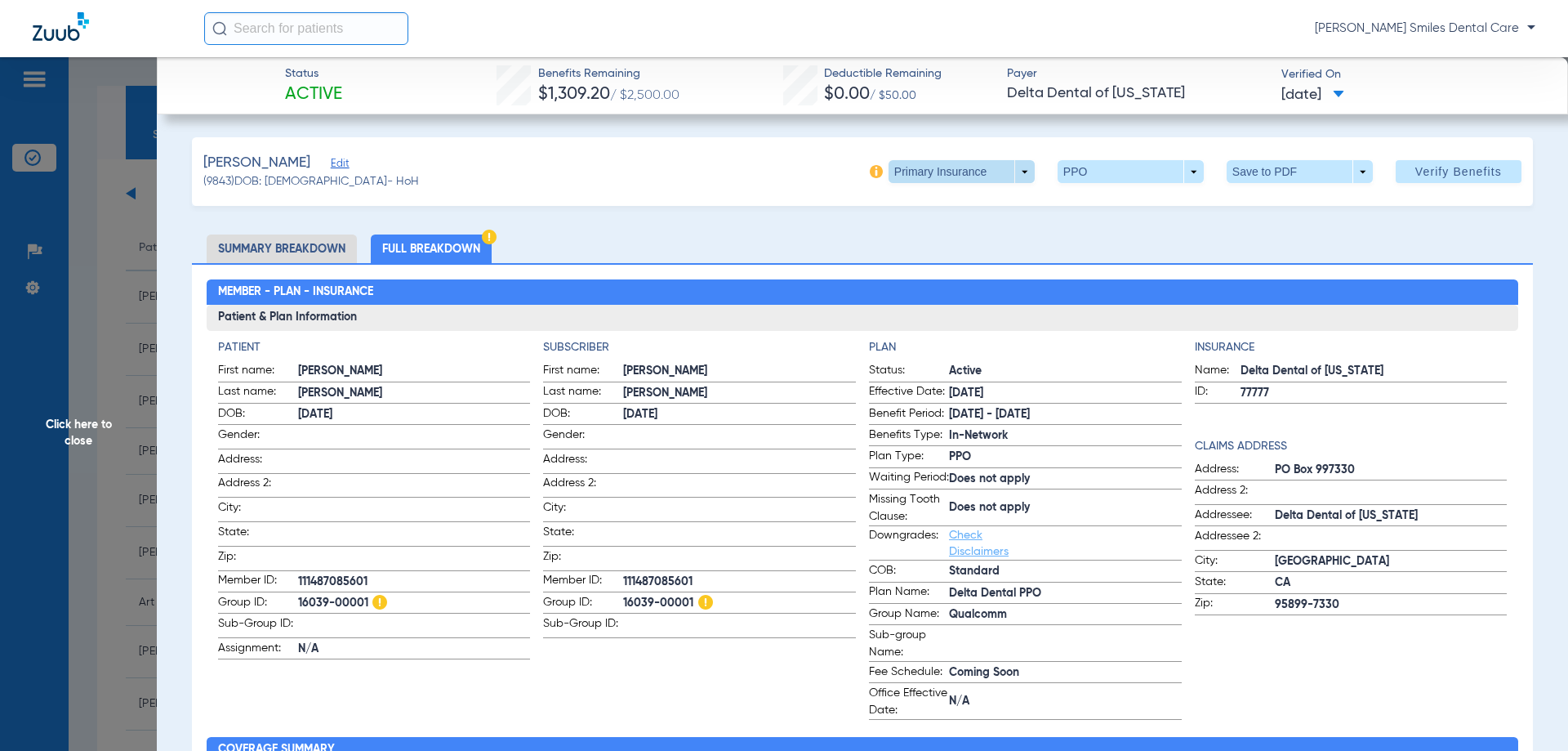
click at [1010, 162] on span at bounding box center [961, 172] width 146 height 23
click at [926, 238] on span "Secondary Insurance" at bounding box center [944, 237] width 107 height 11
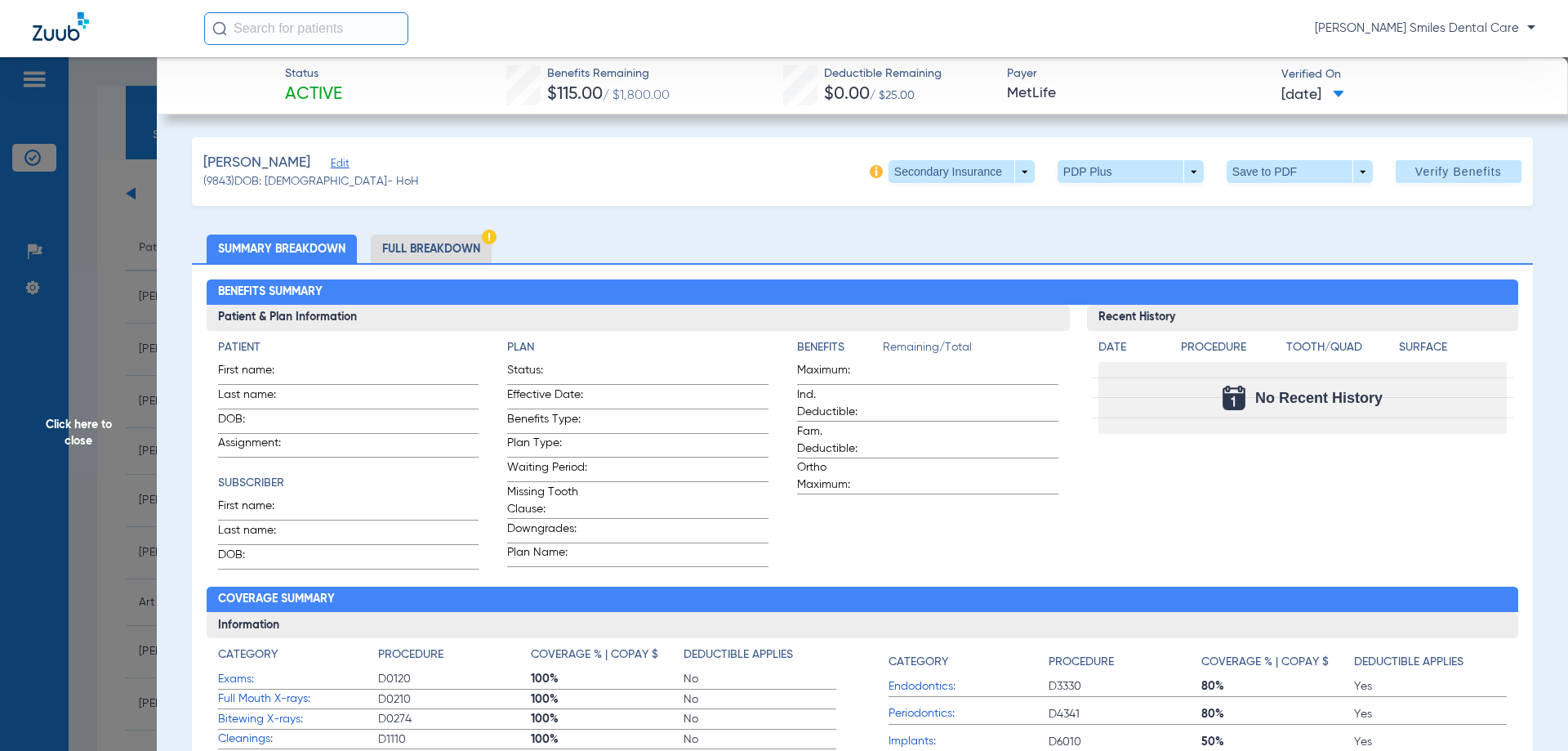
click at [445, 253] on li "Full Breakdown" at bounding box center [431, 248] width 121 height 28
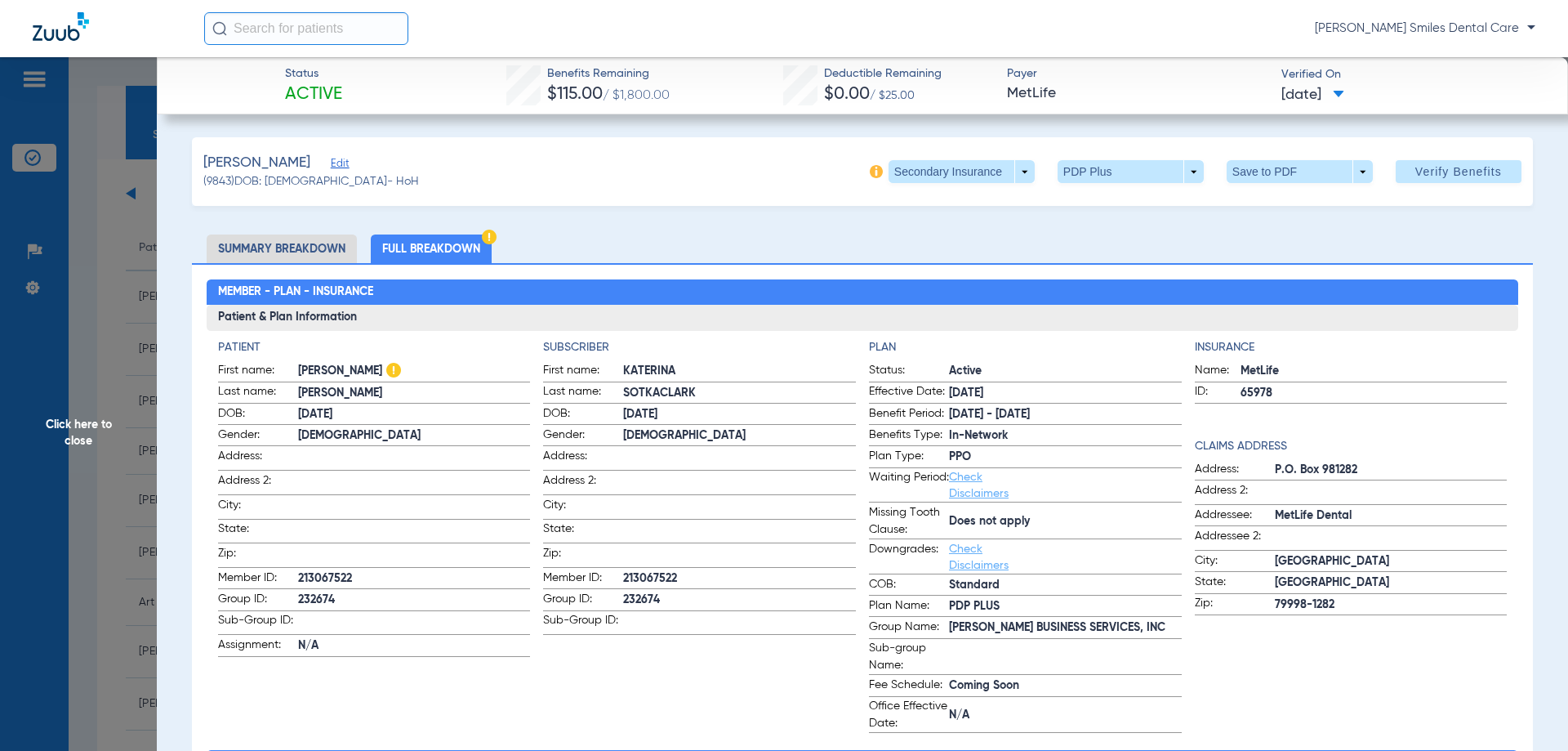
click at [99, 431] on span "Click here to close" at bounding box center [78, 432] width 157 height 751
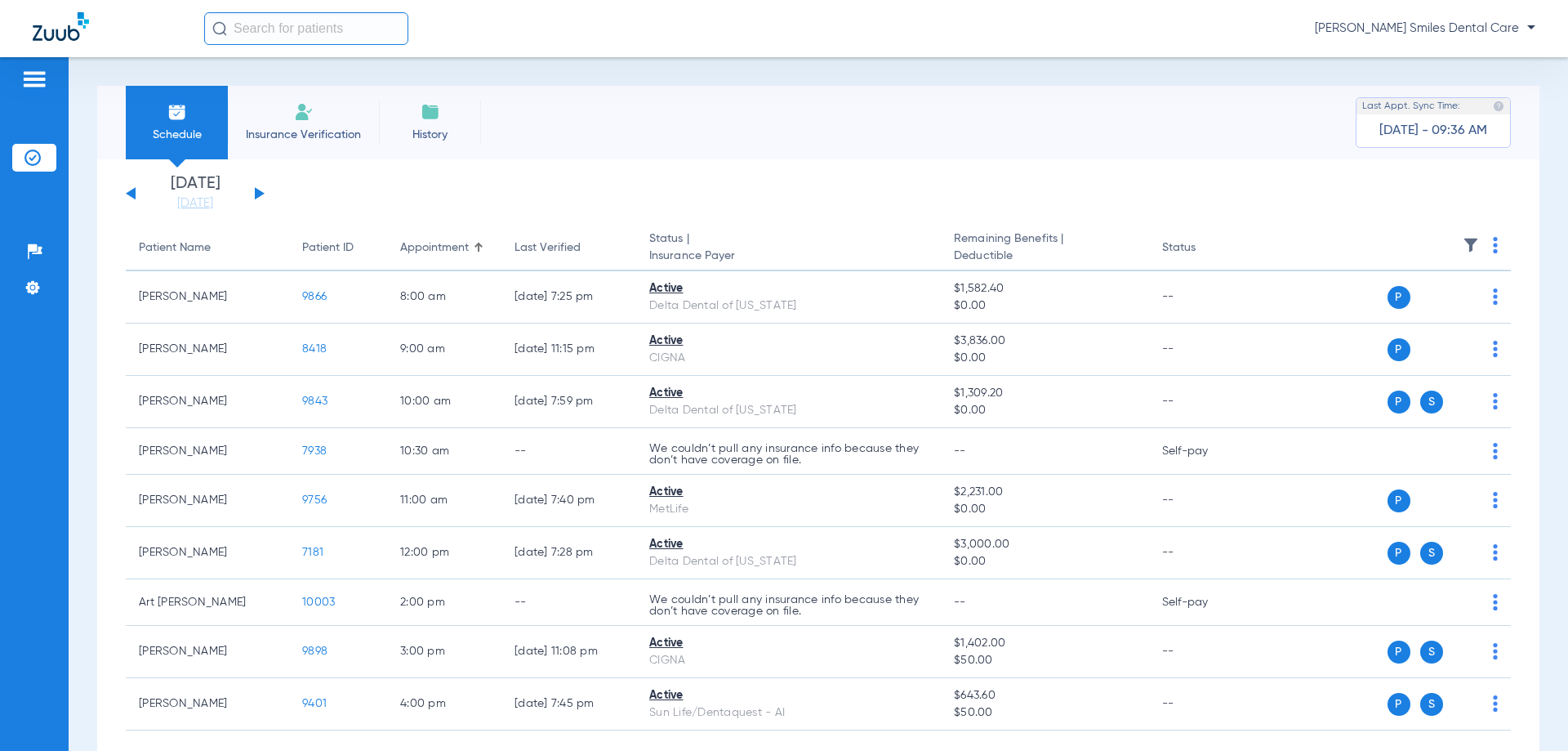
click at [275, 124] on li "Insurance Verification" at bounding box center [304, 122] width 151 height 74
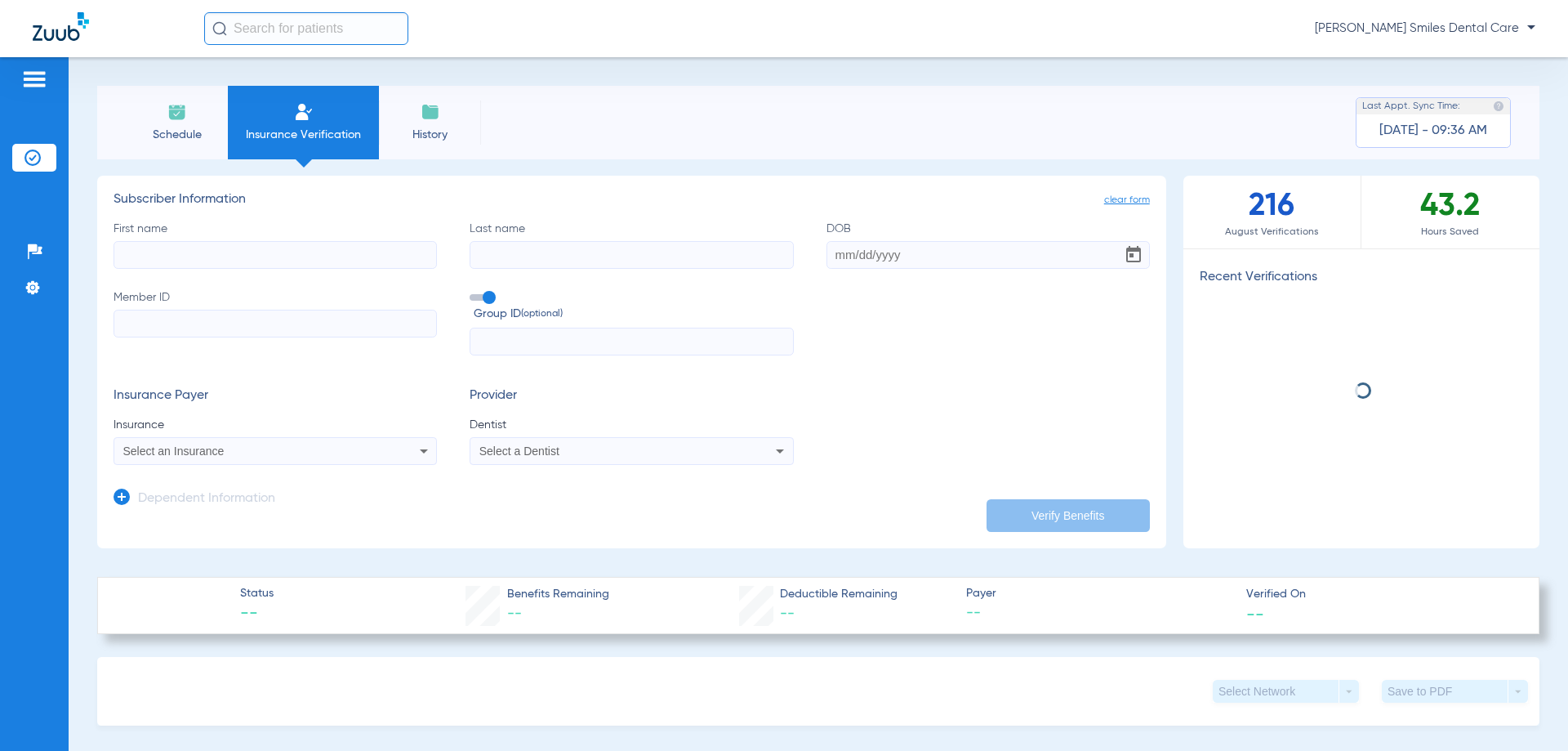
click at [188, 139] on span "Schedule" at bounding box center [177, 135] width 77 height 17
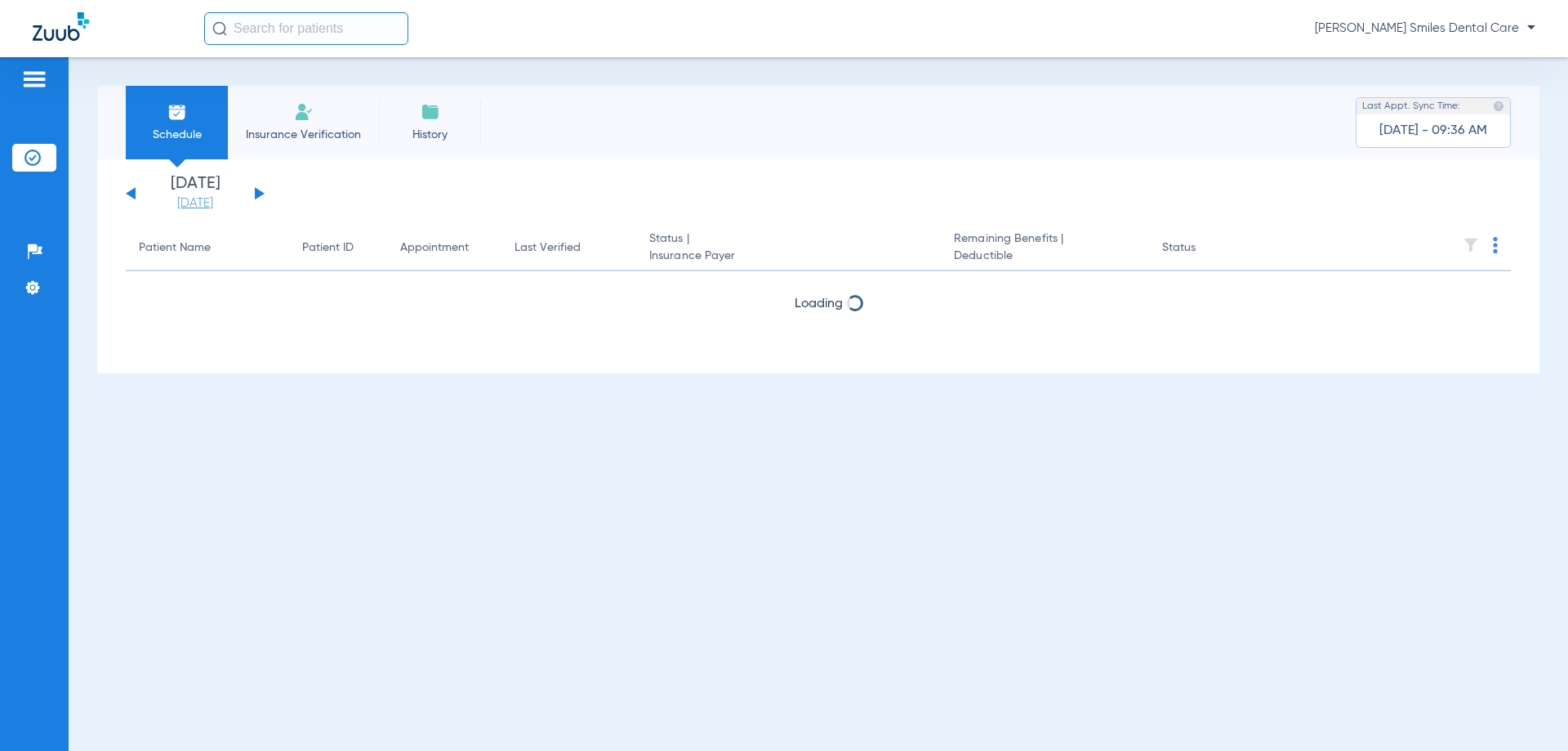
click at [200, 203] on link "[DATE]" at bounding box center [195, 203] width 98 height 17
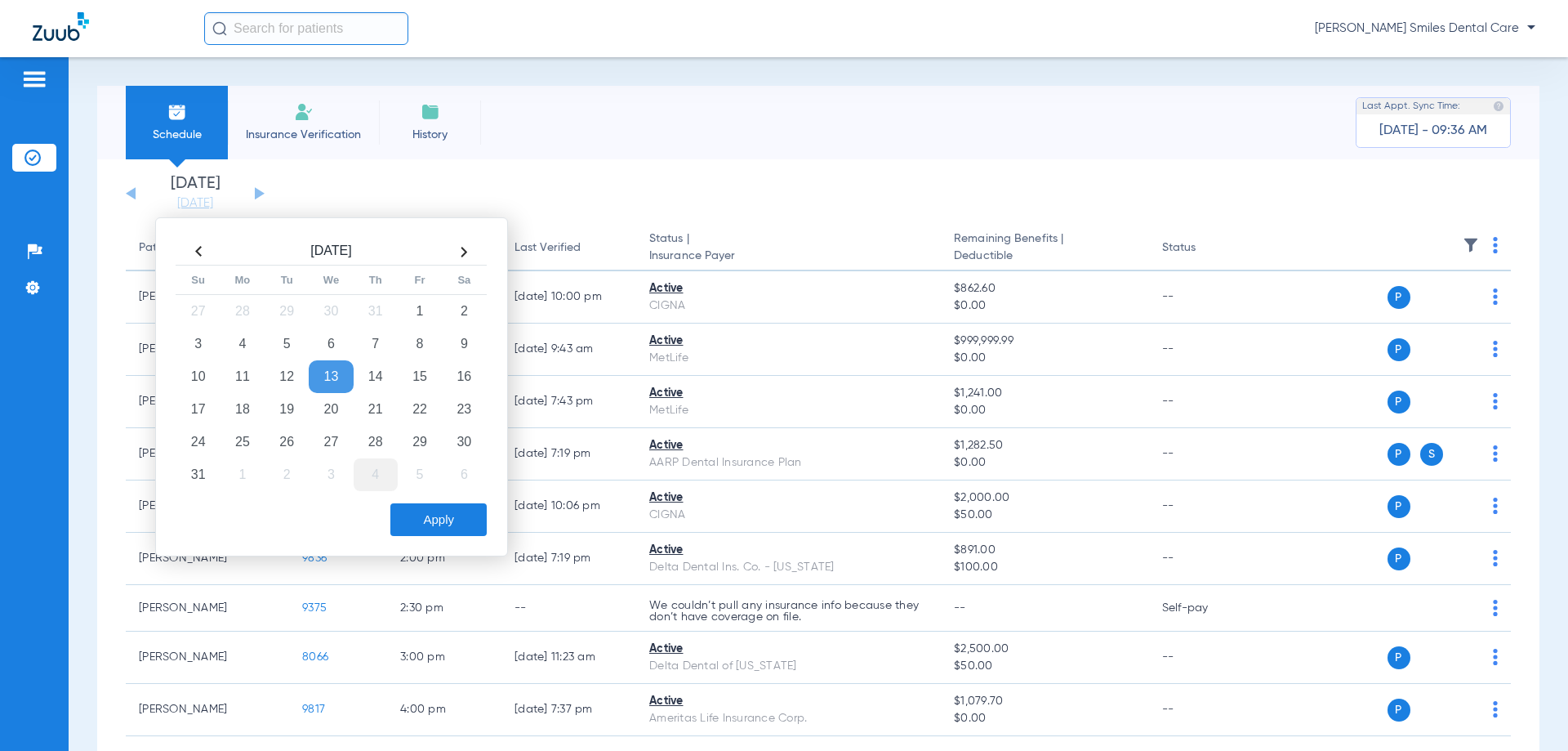
click at [377, 476] on td "4" at bounding box center [376, 474] width 44 height 33
click at [425, 513] on button "Apply" at bounding box center [438, 519] width 96 height 33
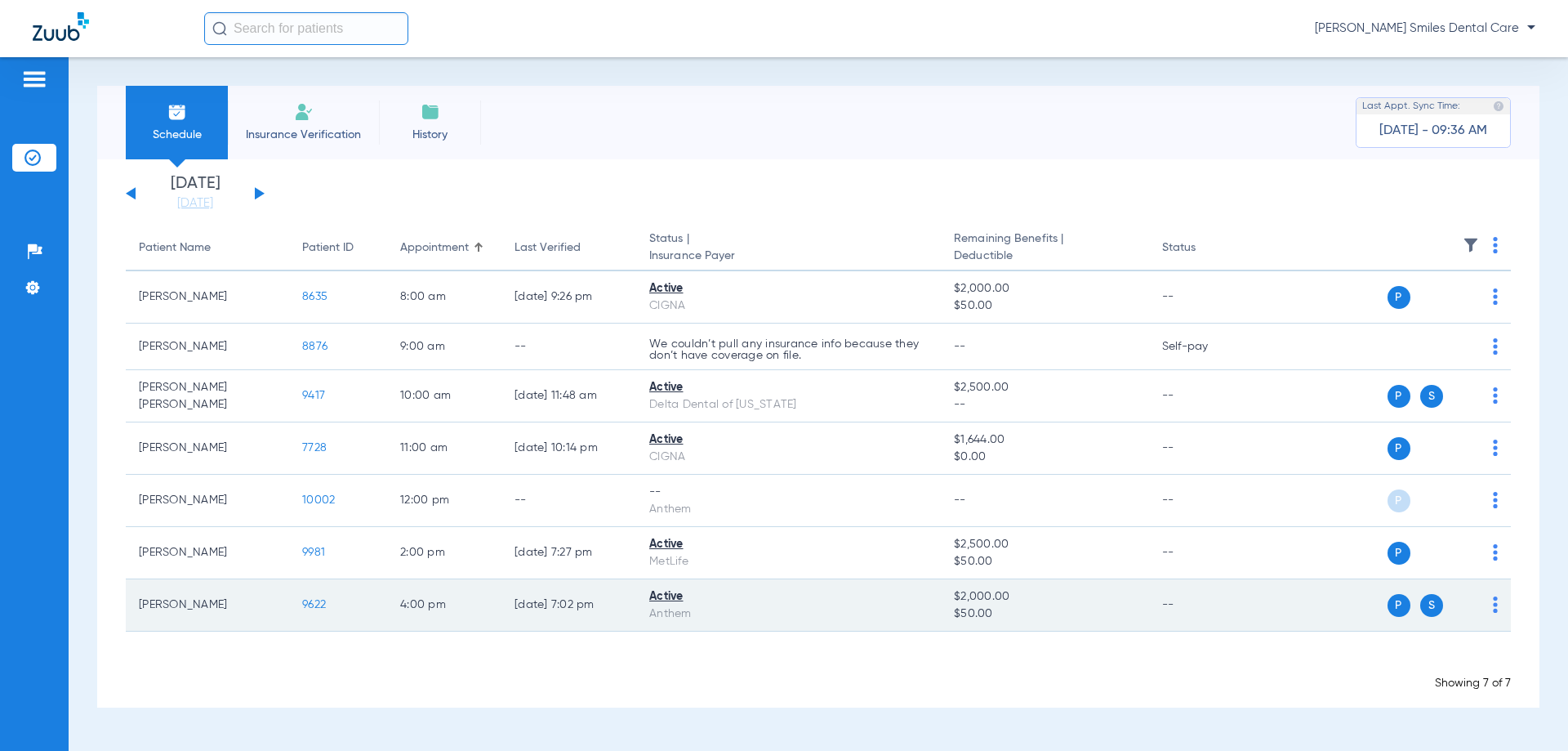
click at [312, 599] on span "9622" at bounding box center [313, 604] width 24 height 11
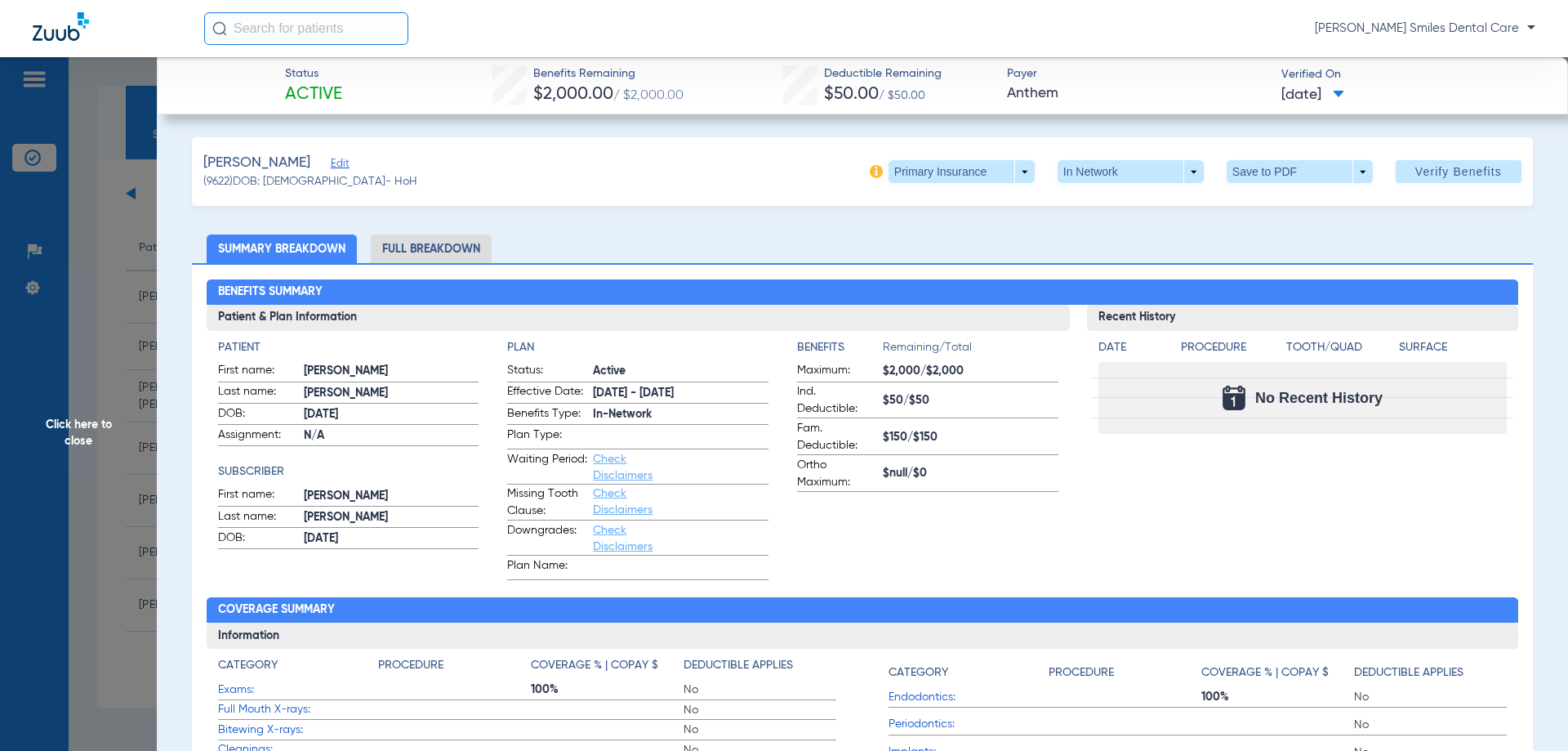
click at [424, 238] on li "Full Breakdown" at bounding box center [431, 248] width 121 height 28
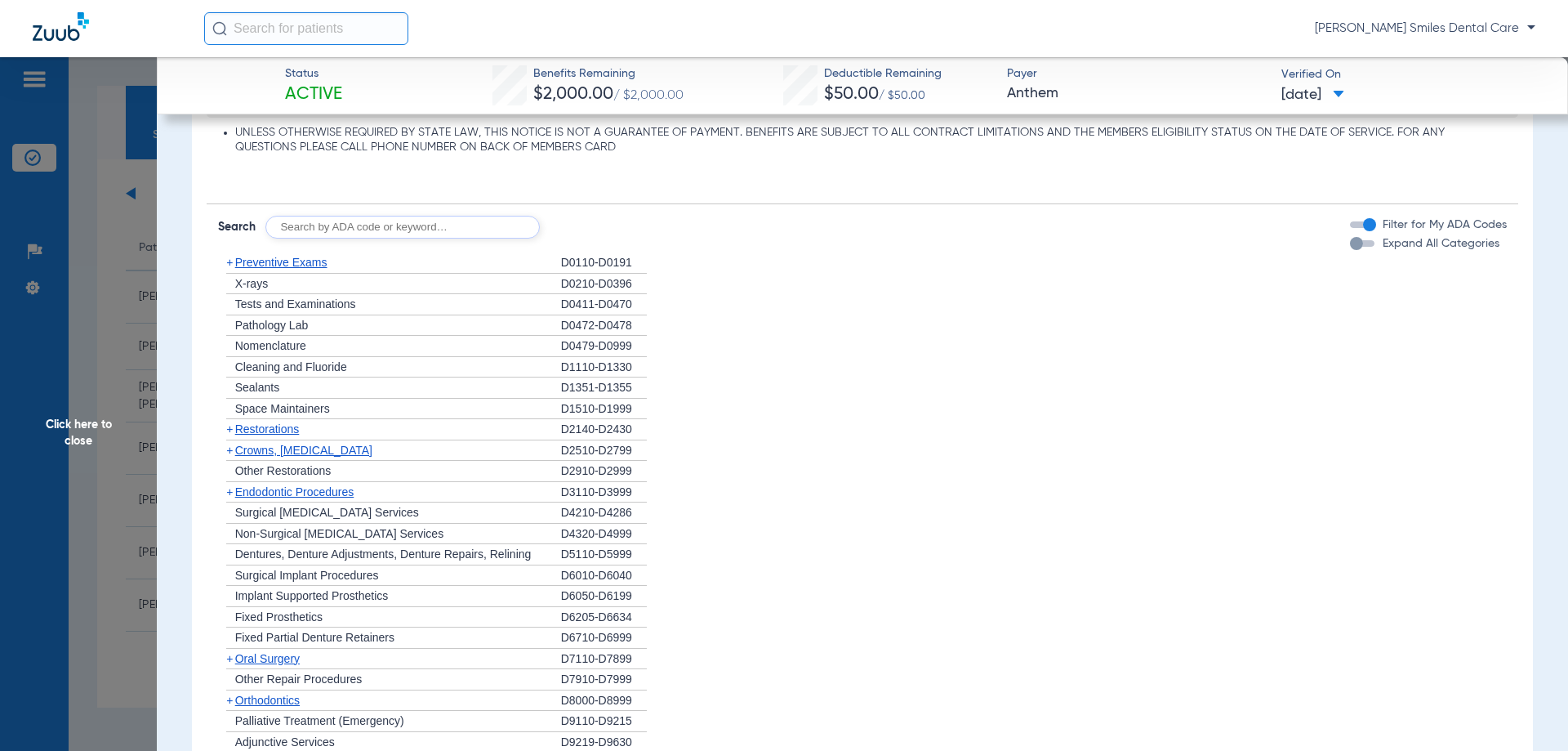
scroll to position [1307, 0]
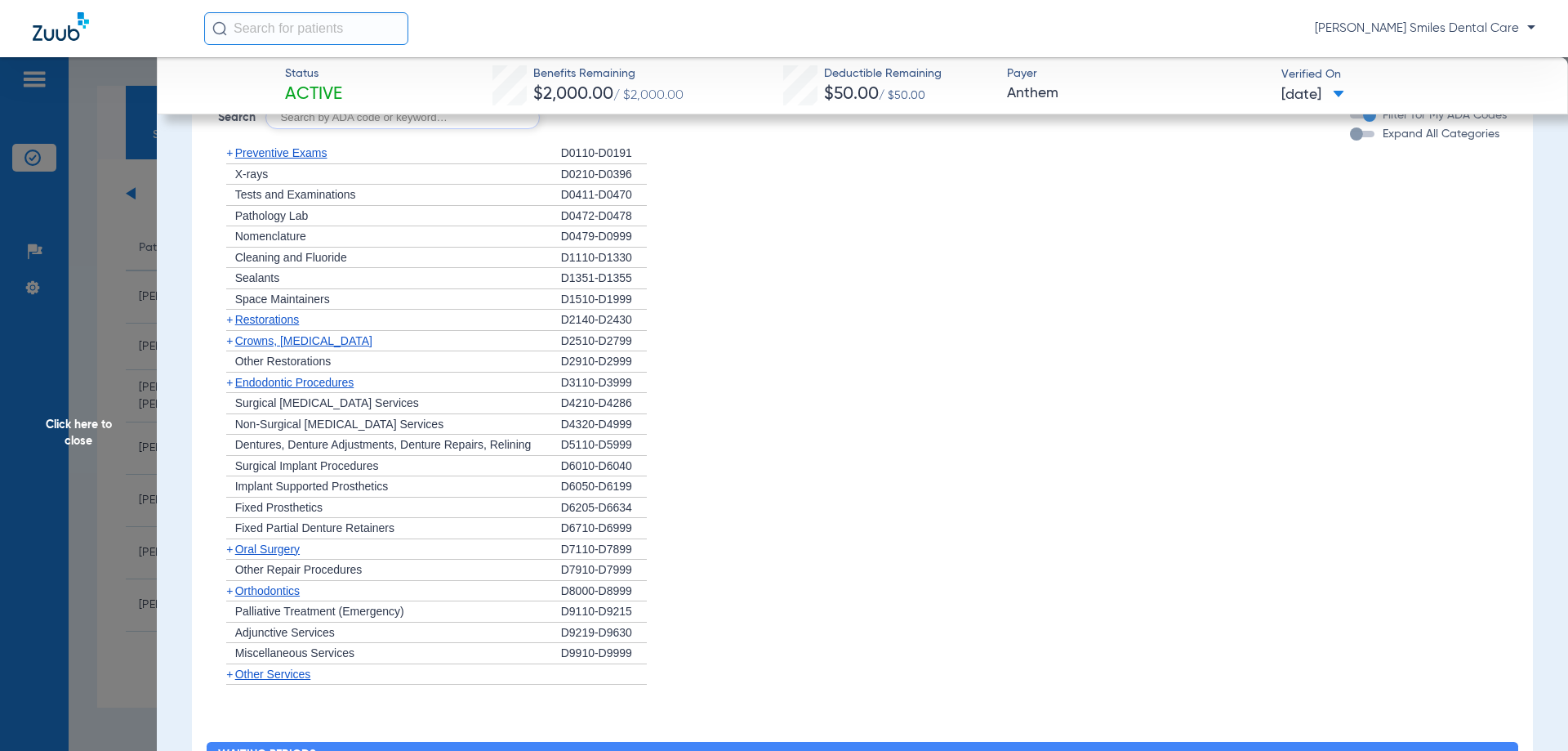
click at [63, 433] on span "Click here to close" at bounding box center [78, 432] width 157 height 751
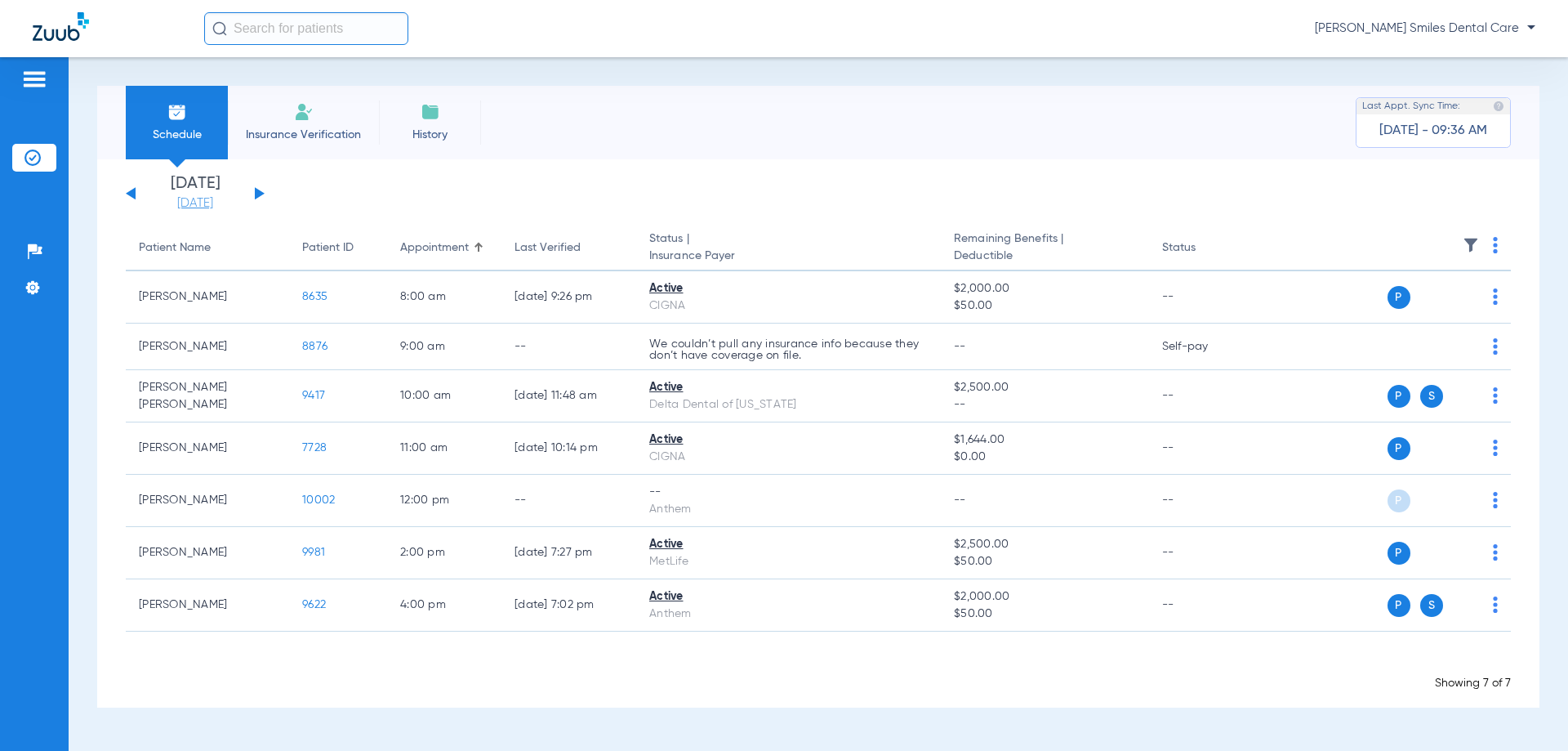
click at [178, 196] on link "[DATE]" at bounding box center [195, 203] width 98 height 17
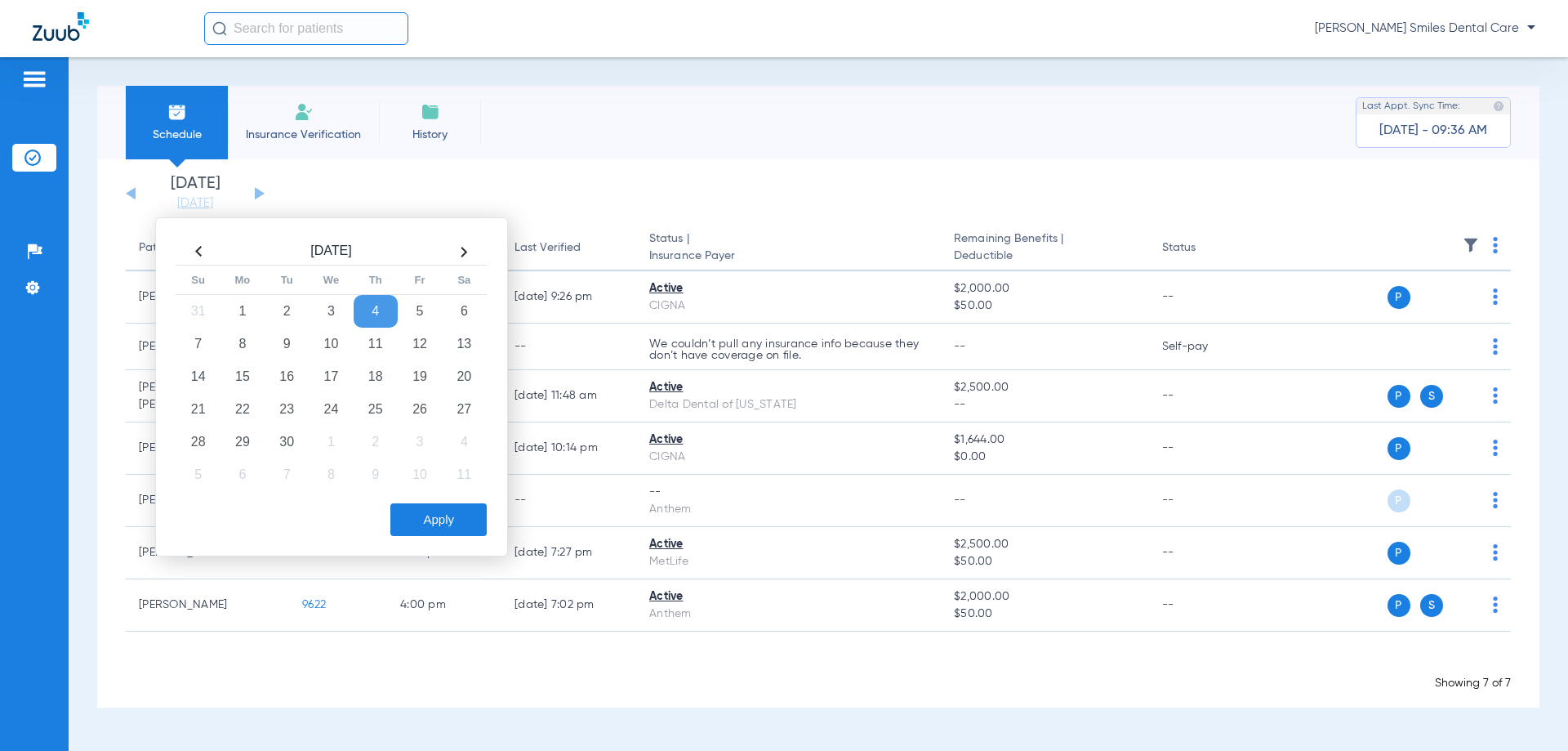
click at [198, 254] on th at bounding box center [198, 252] width 44 height 26
click at [338, 421] on td "20" at bounding box center [331, 409] width 44 height 33
drag, startPoint x: 471, startPoint y: 515, endPoint x: 480, endPoint y: 493, distance: 23.8
click at [471, 516] on button "Apply" at bounding box center [438, 519] width 96 height 33
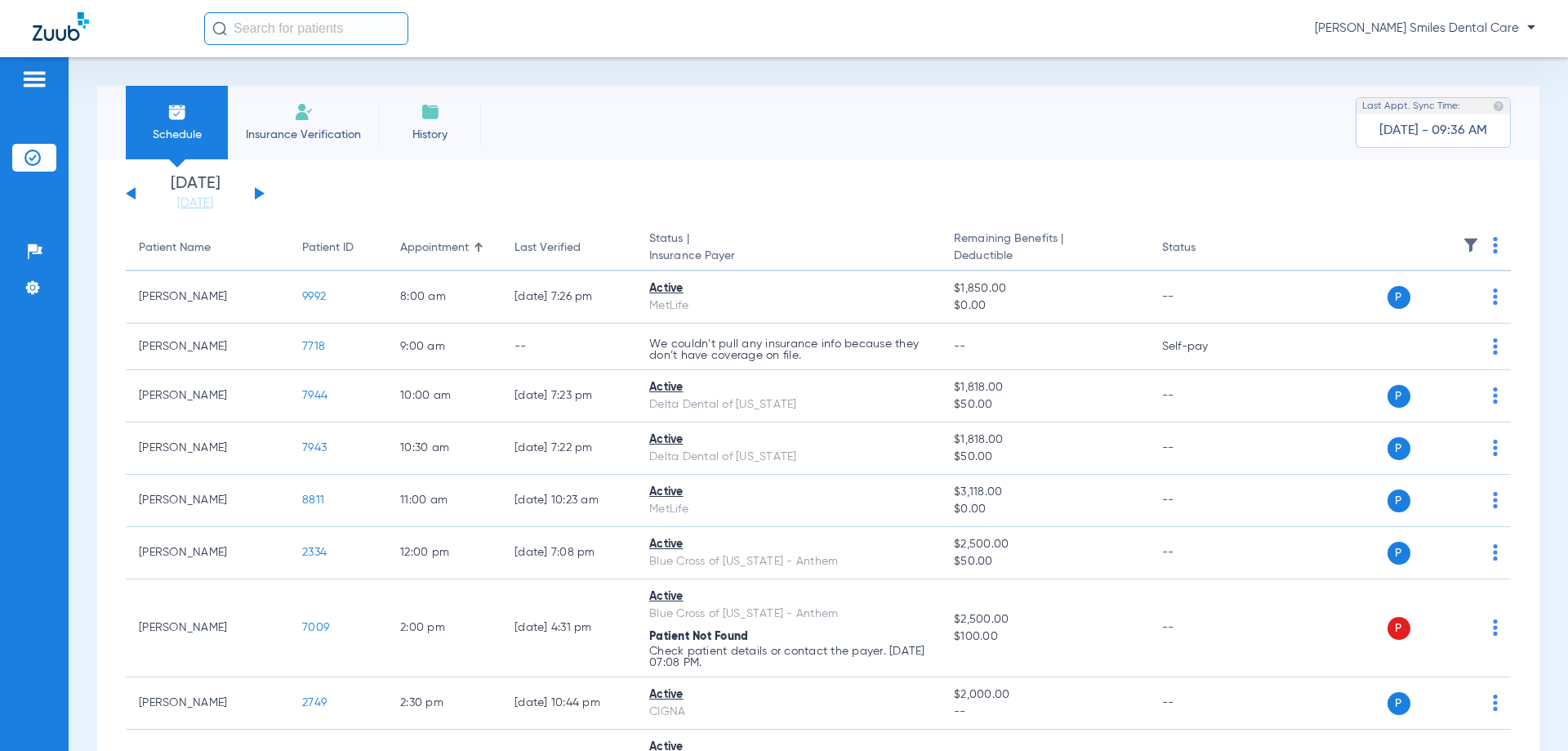
click at [255, 193] on button at bounding box center [259, 193] width 10 height 12
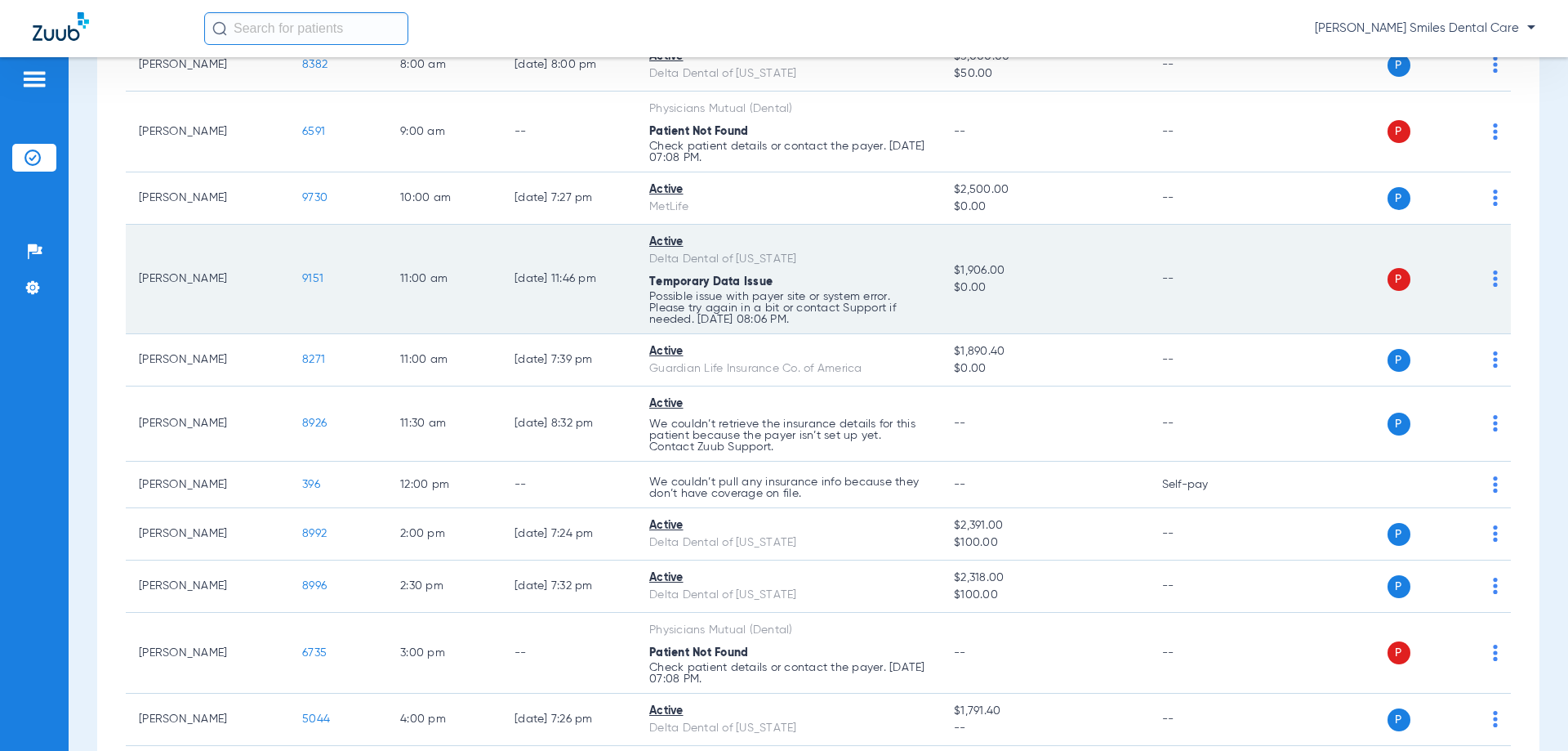
scroll to position [82, 0]
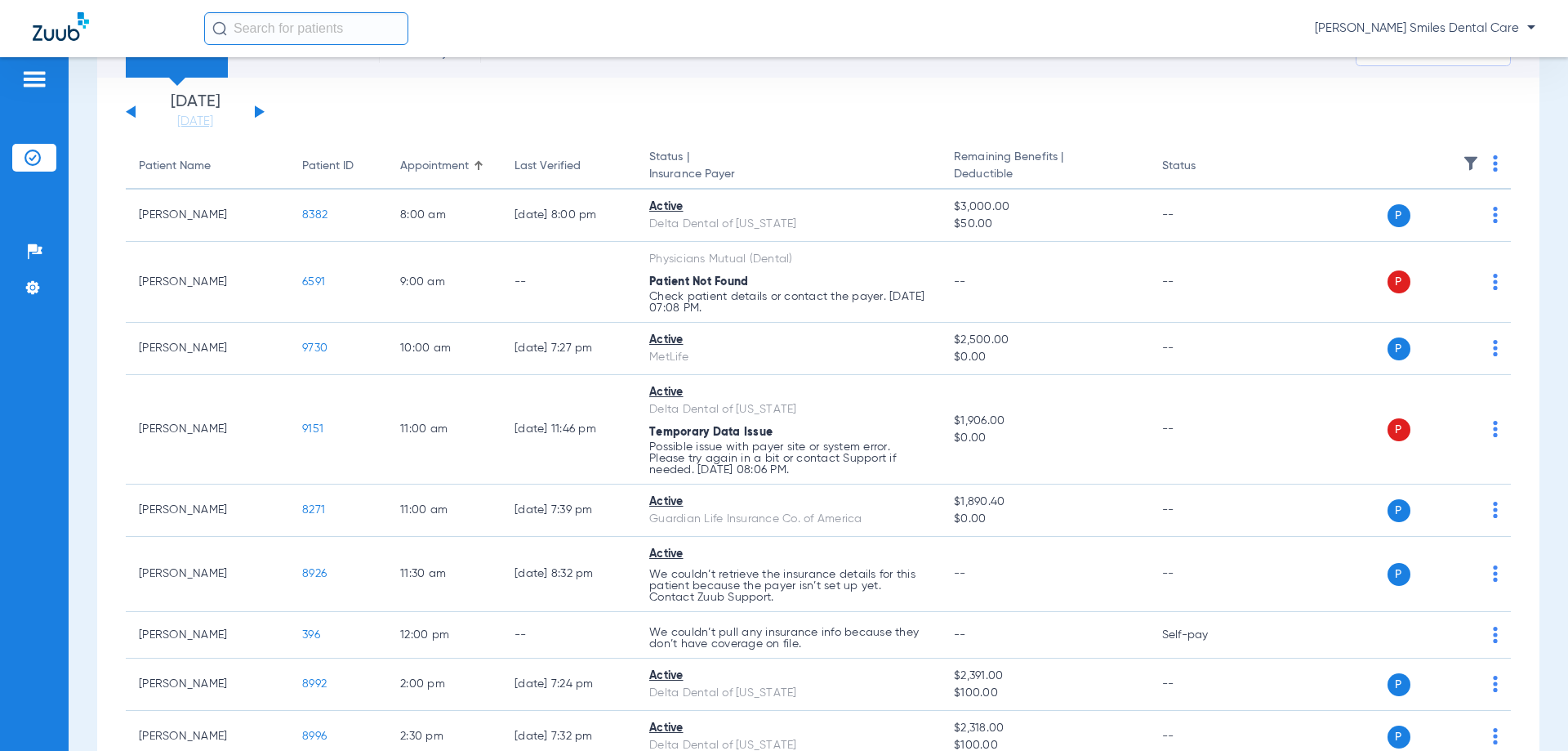
click at [259, 110] on button at bounding box center [259, 112] width 10 height 12
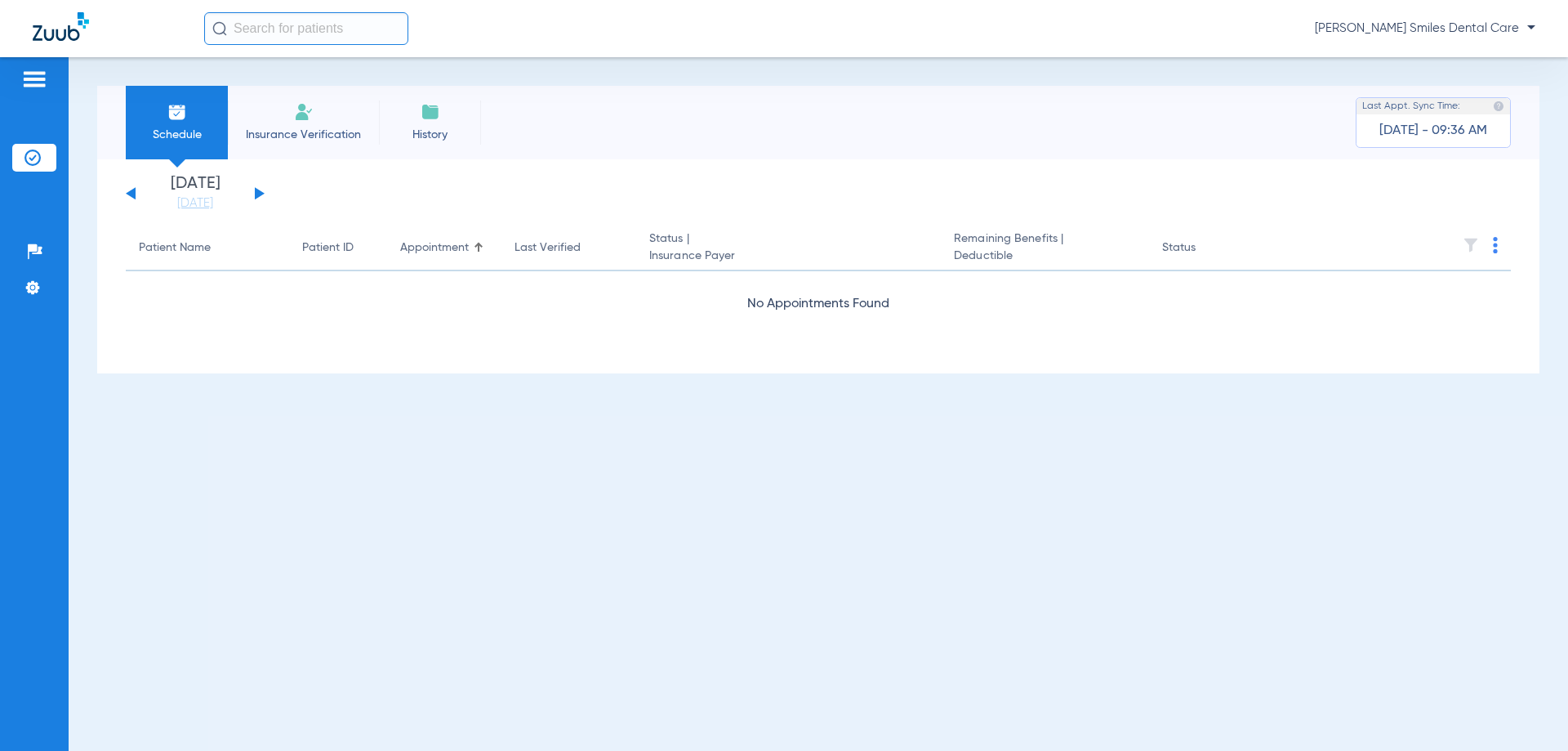
click at [259, 110] on li "Insurance Verification" at bounding box center [304, 122] width 151 height 74
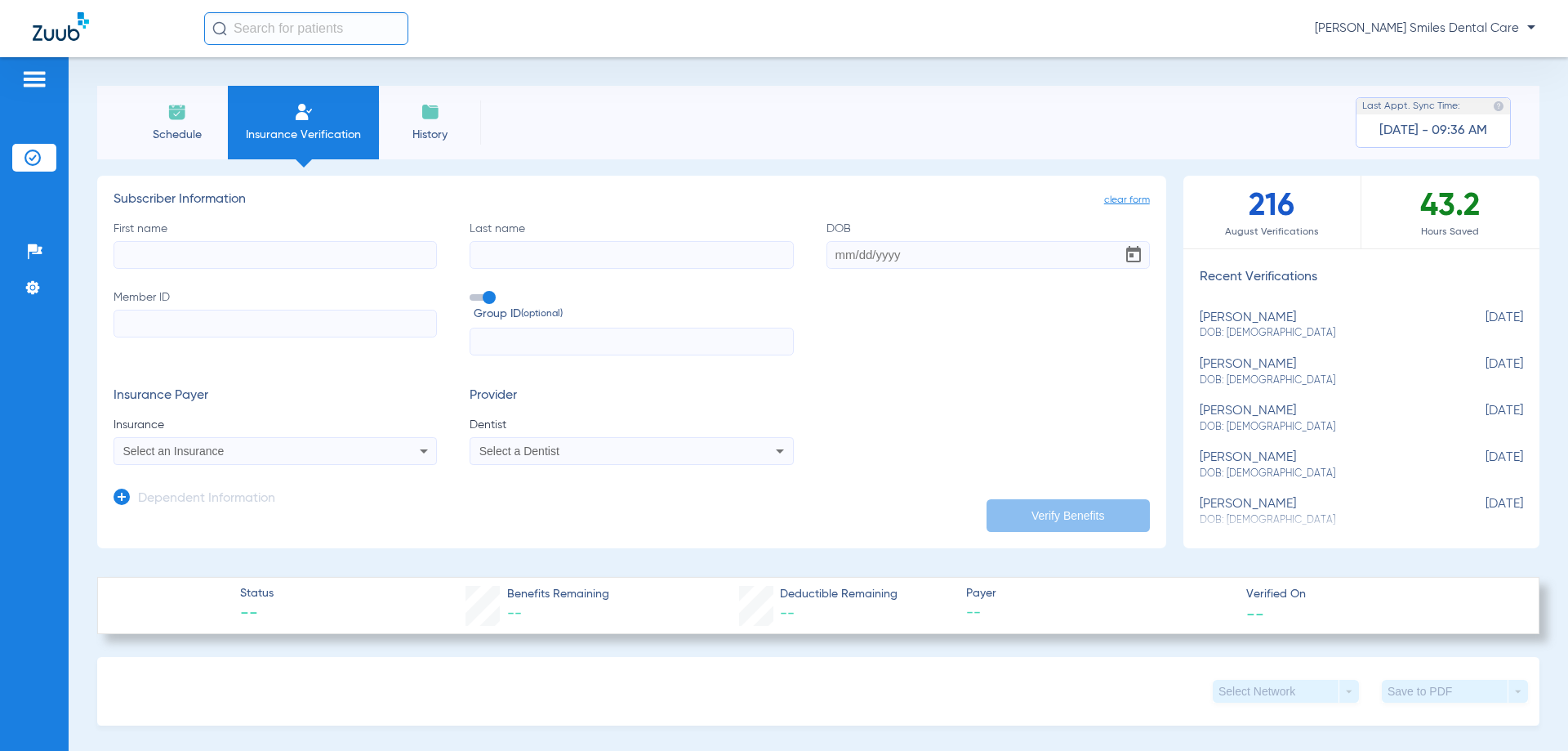
click at [198, 128] on span "Schedule" at bounding box center [177, 135] width 77 height 17
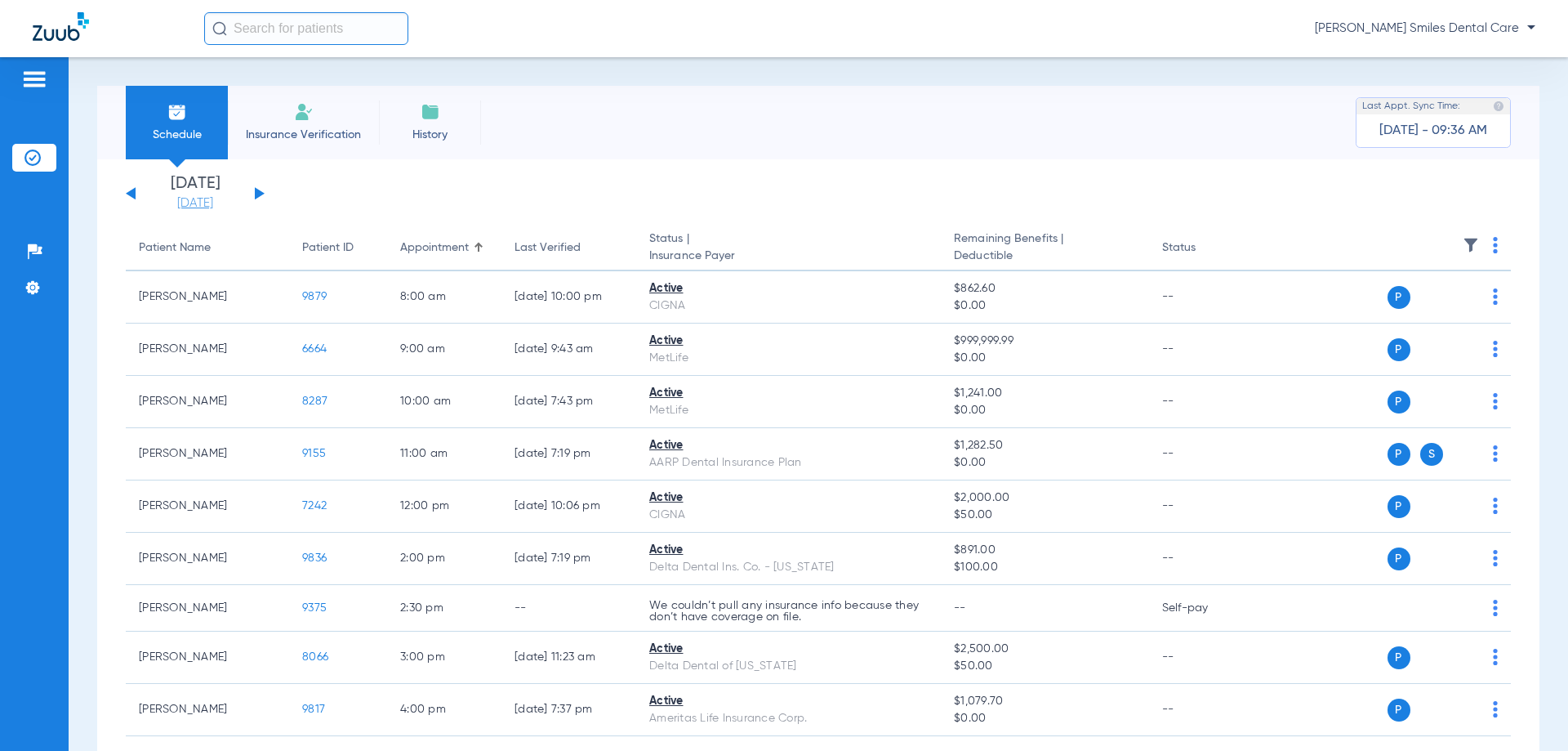
click at [213, 209] on link "[DATE]" at bounding box center [195, 203] width 98 height 17
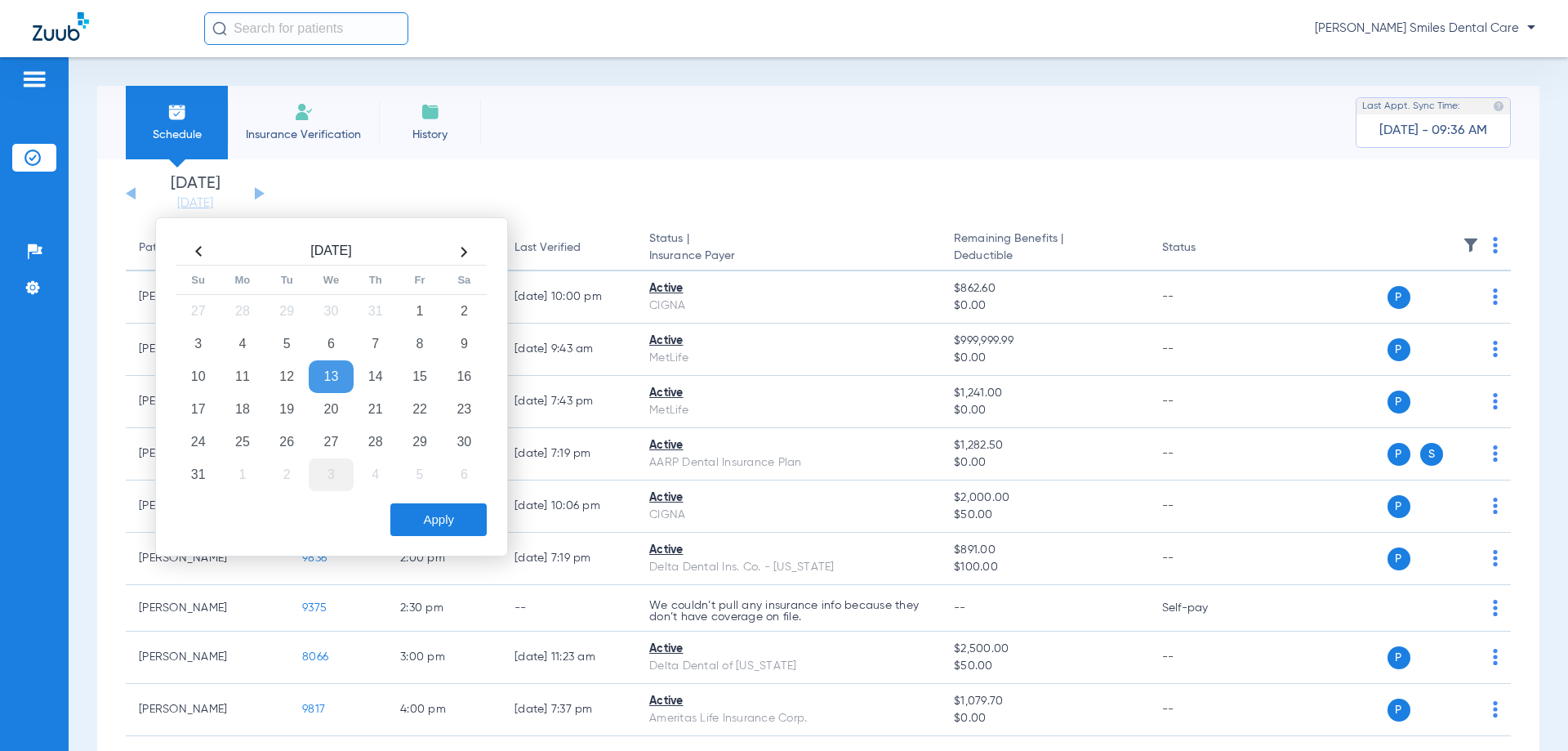
drag, startPoint x: 259, startPoint y: 444, endPoint x: 333, endPoint y: 473, distance: 79.5
click at [259, 445] on td "25" at bounding box center [243, 441] width 44 height 33
click at [436, 506] on button "Apply" at bounding box center [438, 519] width 96 height 33
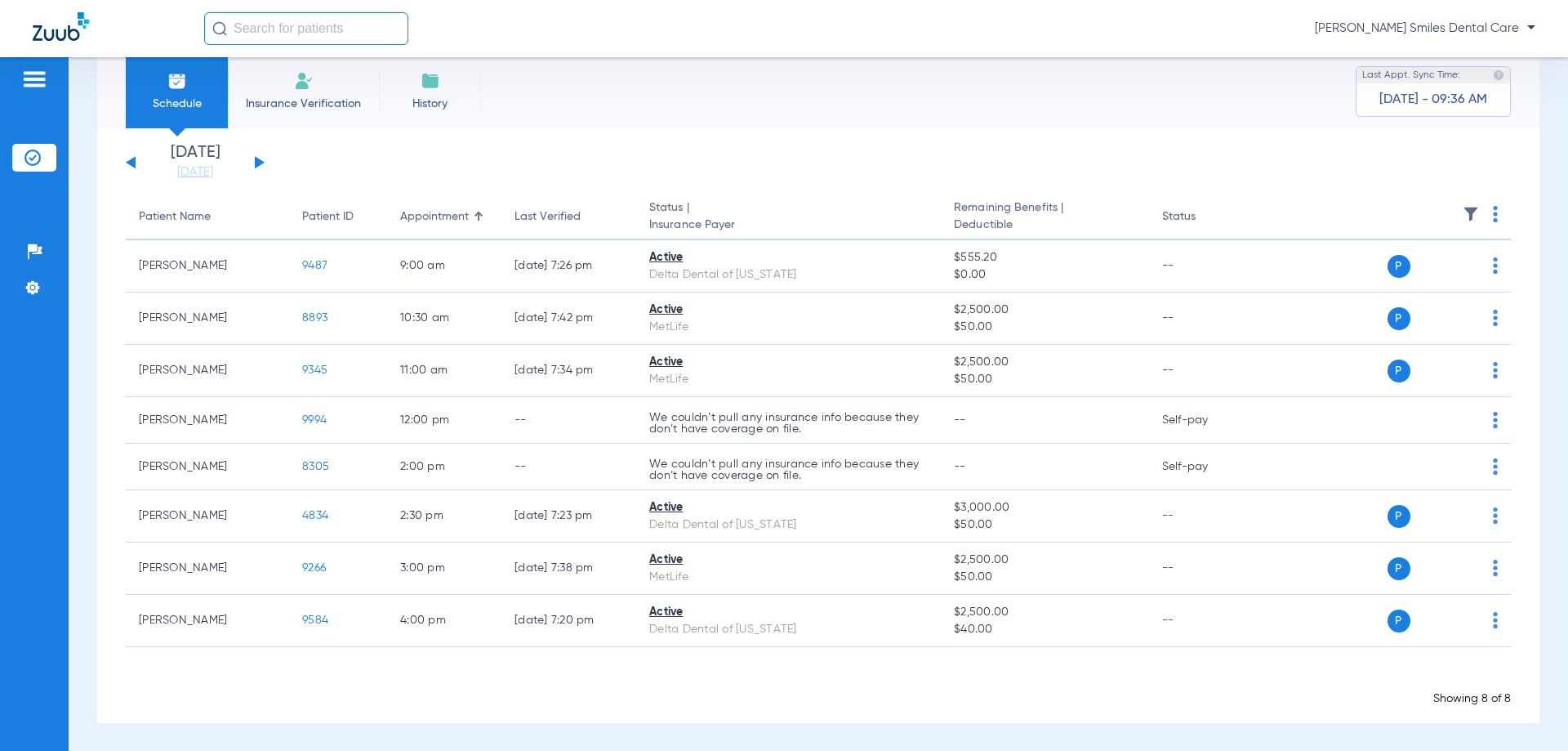
scroll to position [32, 0]
click at [255, 160] on button at bounding box center [259, 161] width 10 height 12
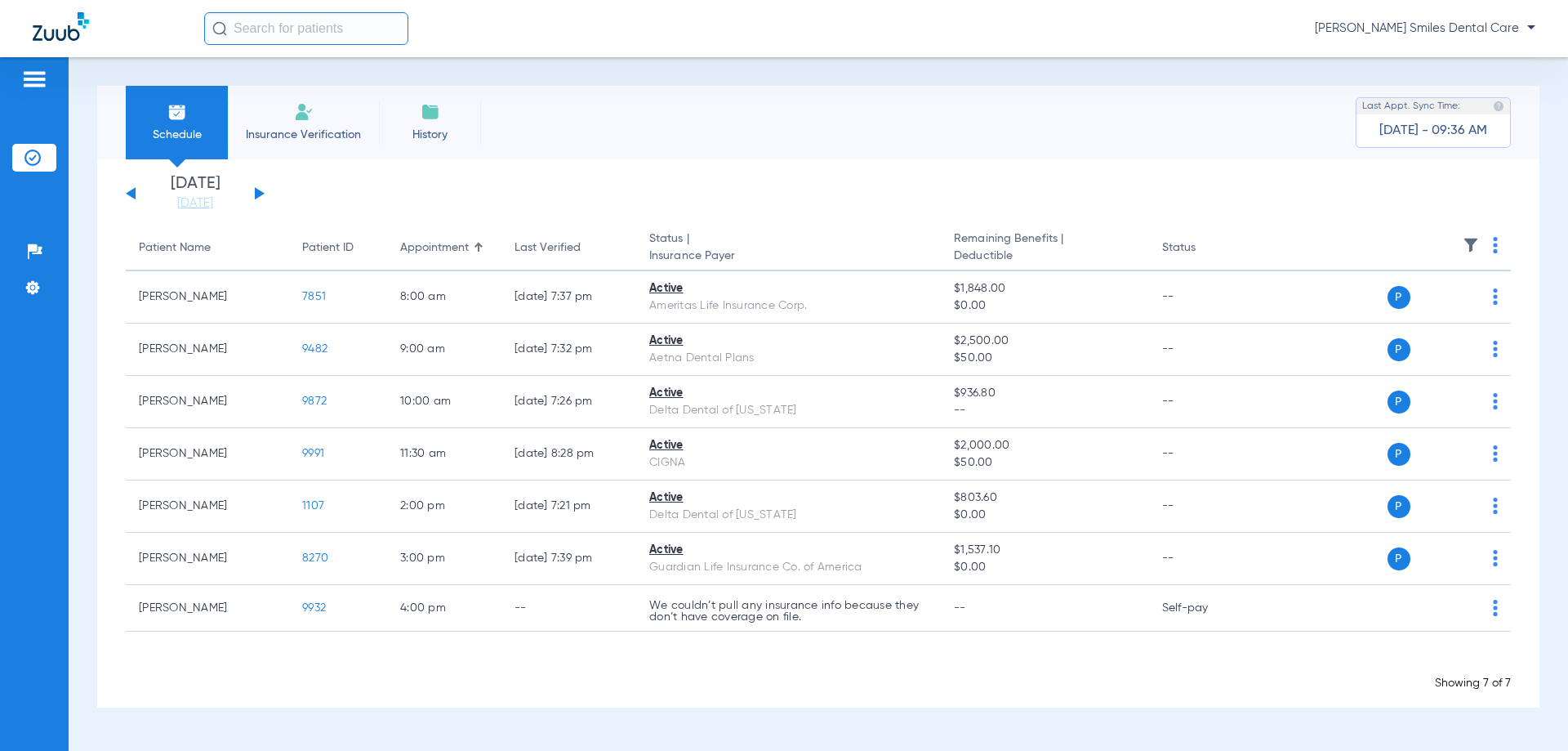
click at [258, 194] on button at bounding box center [259, 193] width 10 height 12
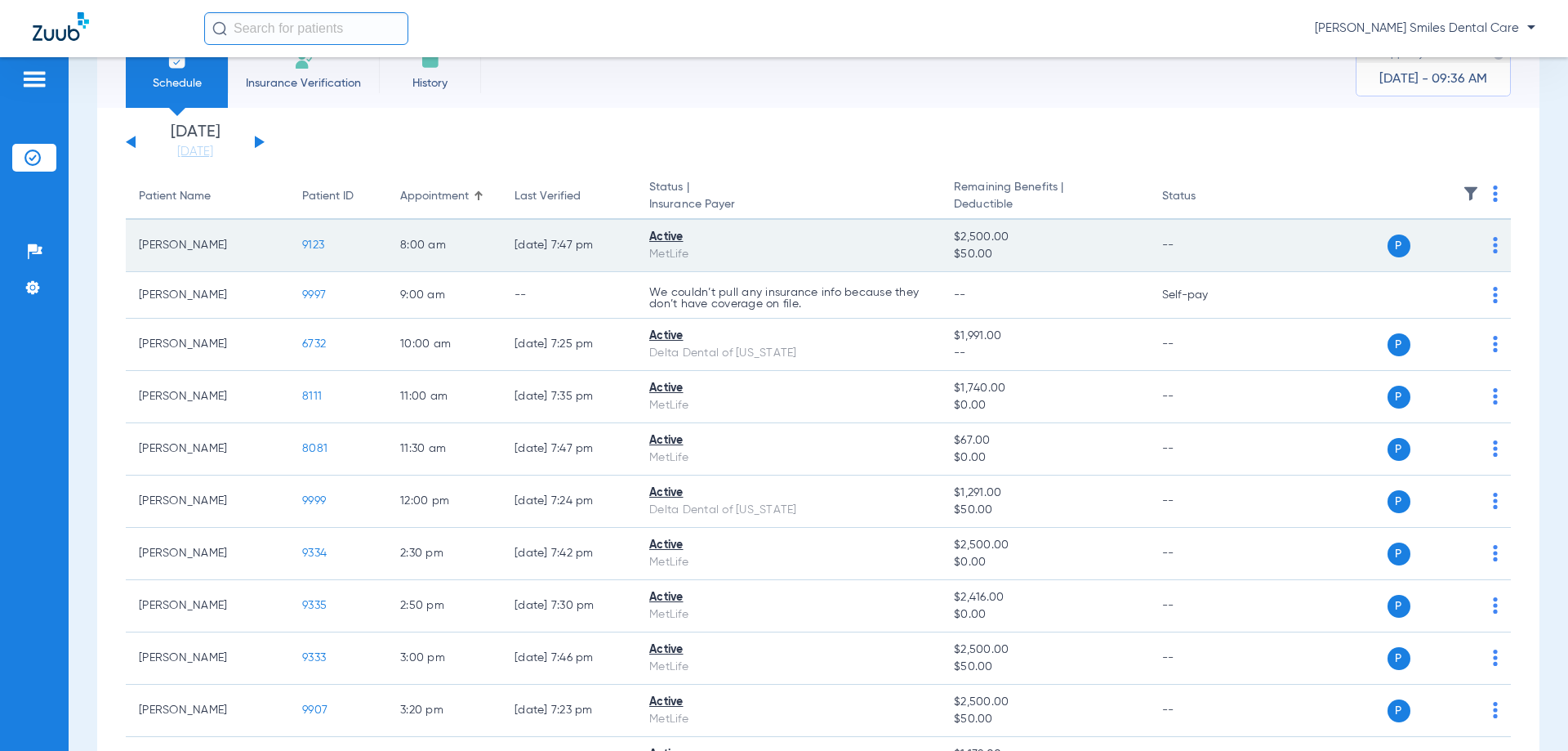
scroll to position [2, 0]
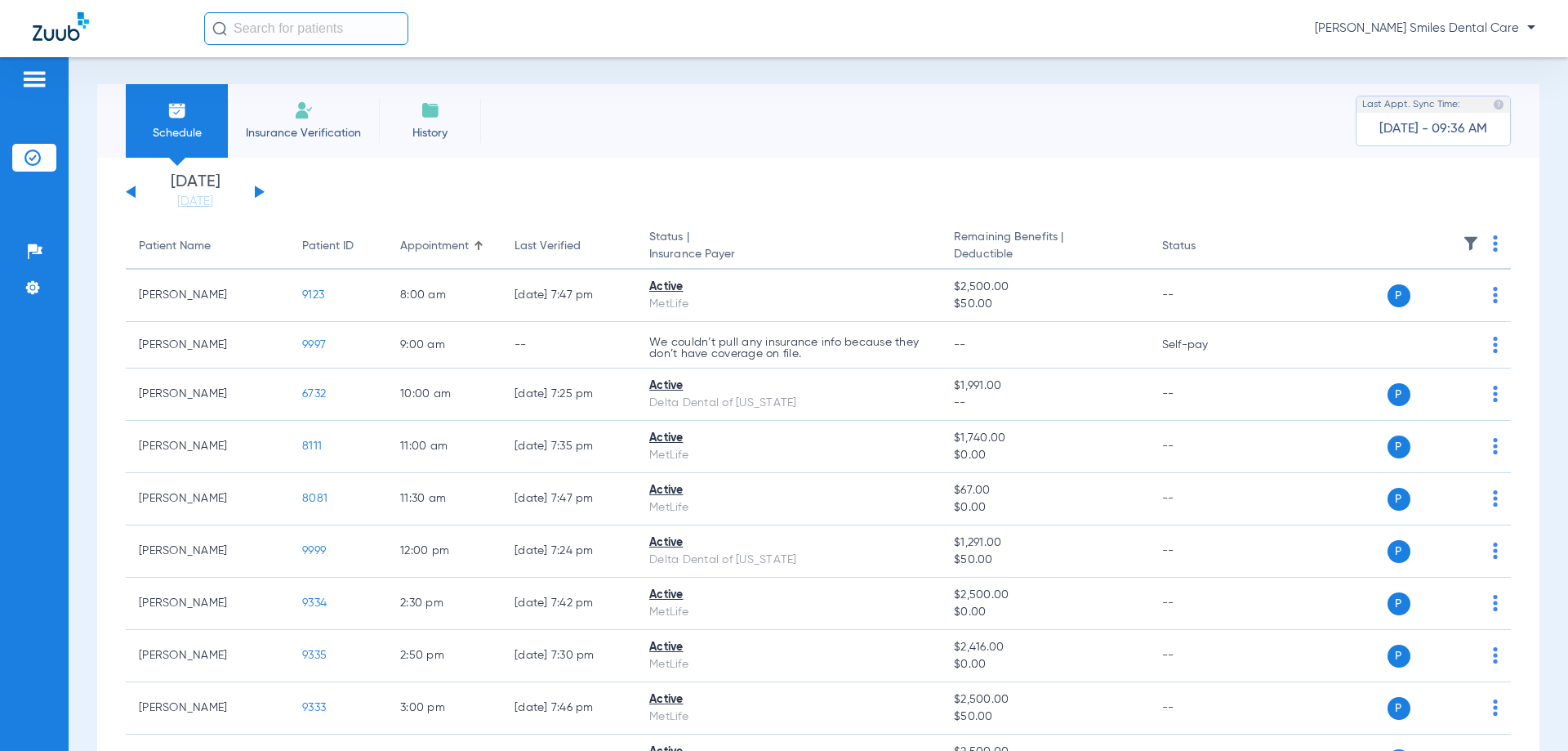
click at [265, 193] on app-single-date-navigator "[DATE] [DATE] [DATE] [DATE] [DATE] [DATE] [DATE] [DATE] [DATE] [DATE] [DATE] [D…" at bounding box center [819, 192] width 1386 height 36
click at [259, 190] on button at bounding box center [259, 192] width 10 height 12
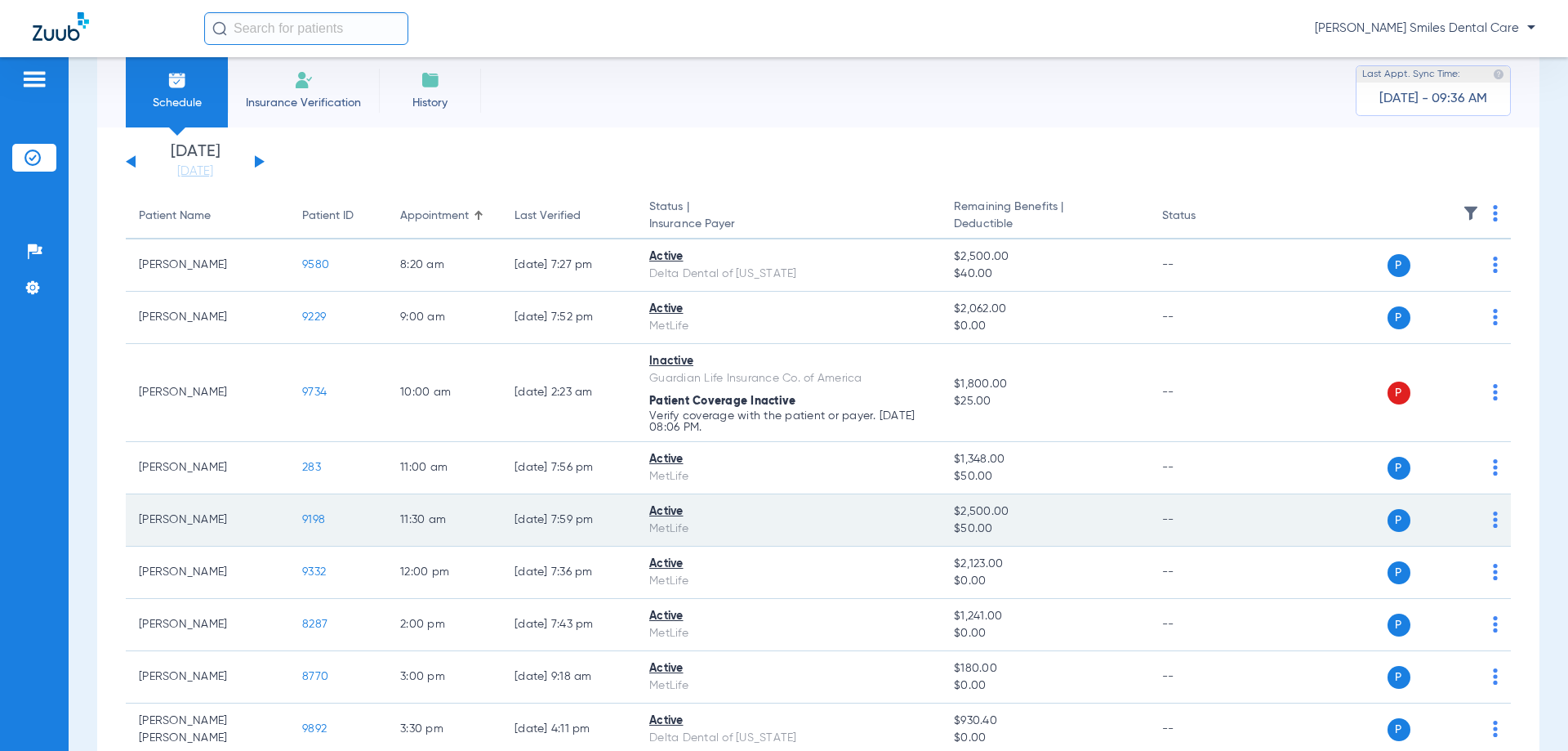
scroll to position [30, 0]
